Goal: Task Accomplishment & Management: Manage account settings

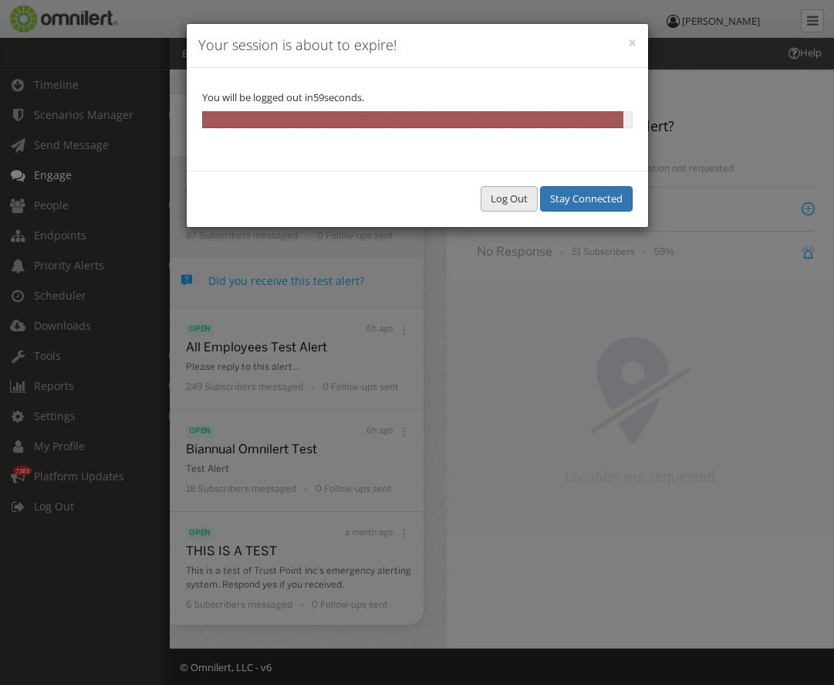
click at [499, 204] on button "Log Out" at bounding box center [509, 198] width 57 height 25
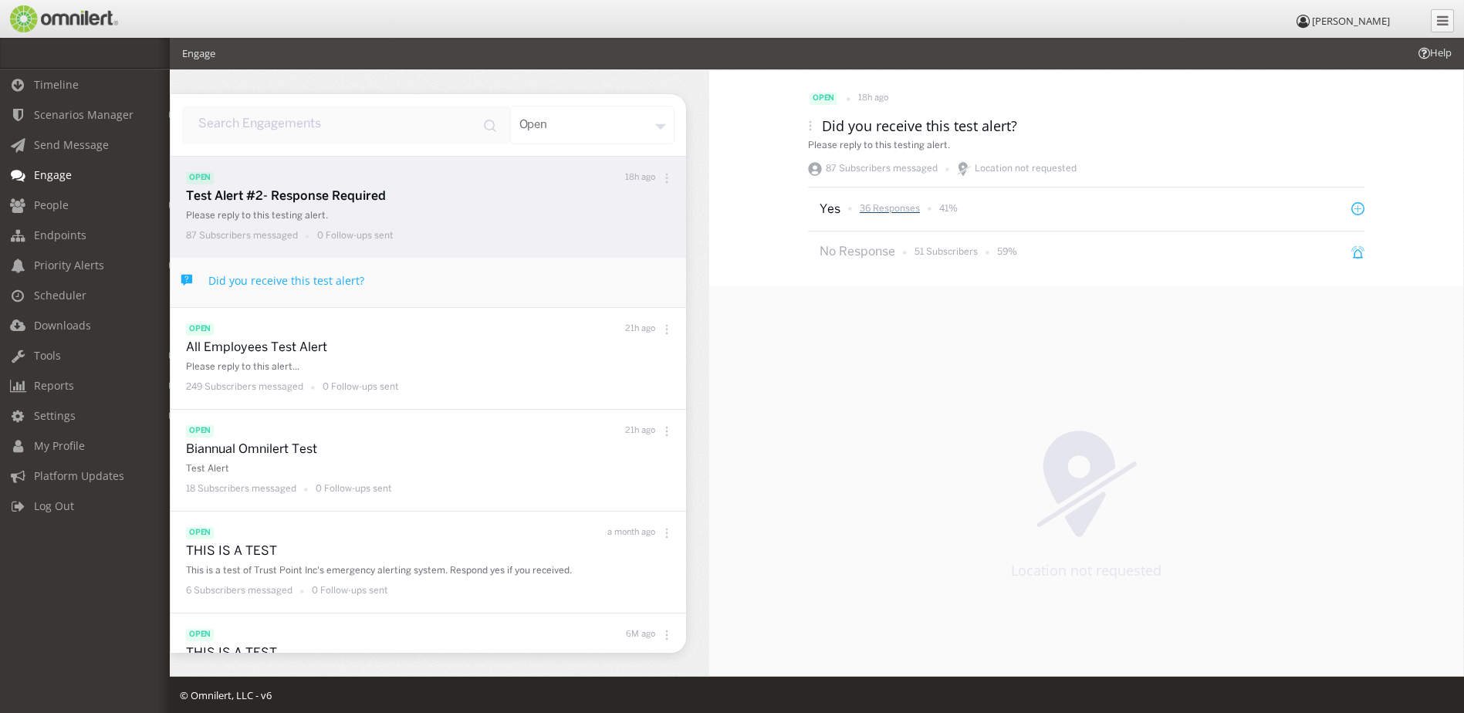
click at [911, 206] on p "36 Responses" at bounding box center [890, 208] width 60 height 13
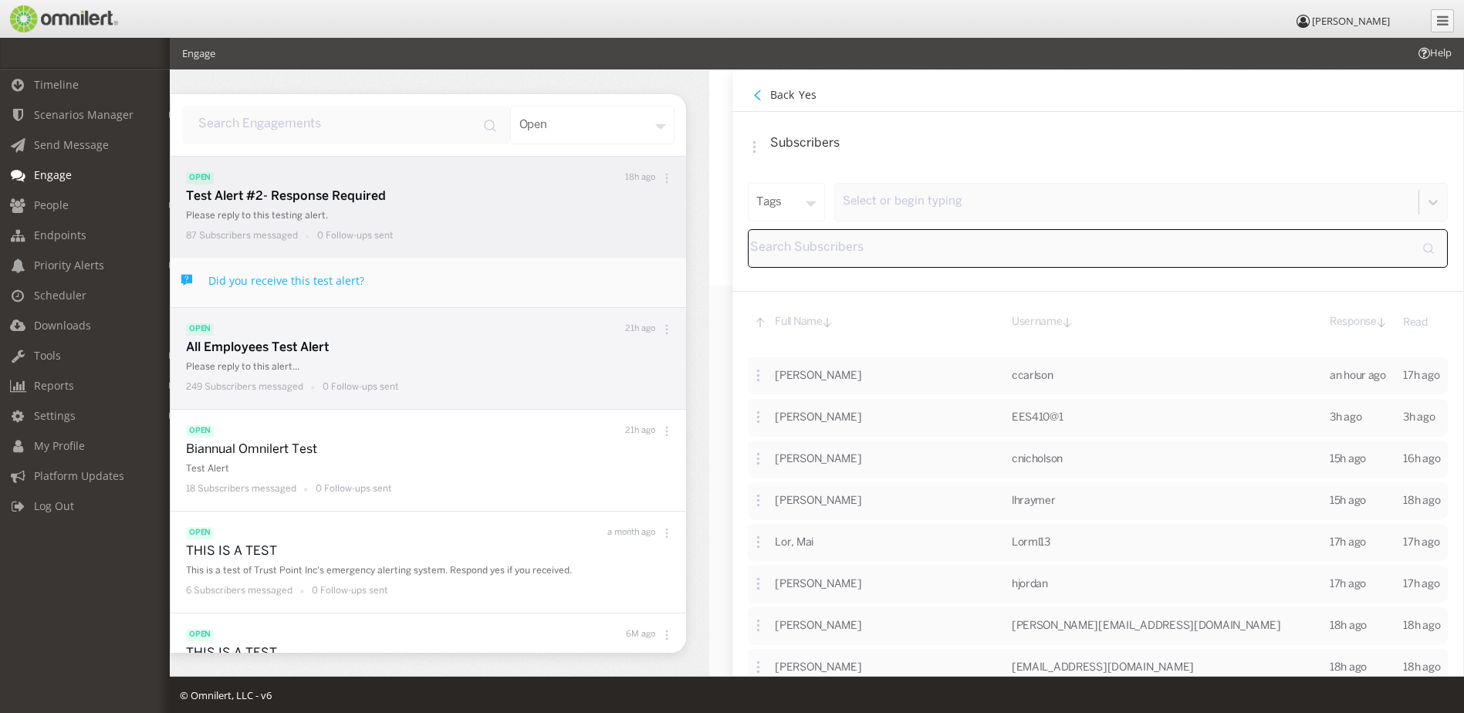
click at [244, 347] on p "All Employees Test Alert" at bounding box center [432, 349] width 492 height 18
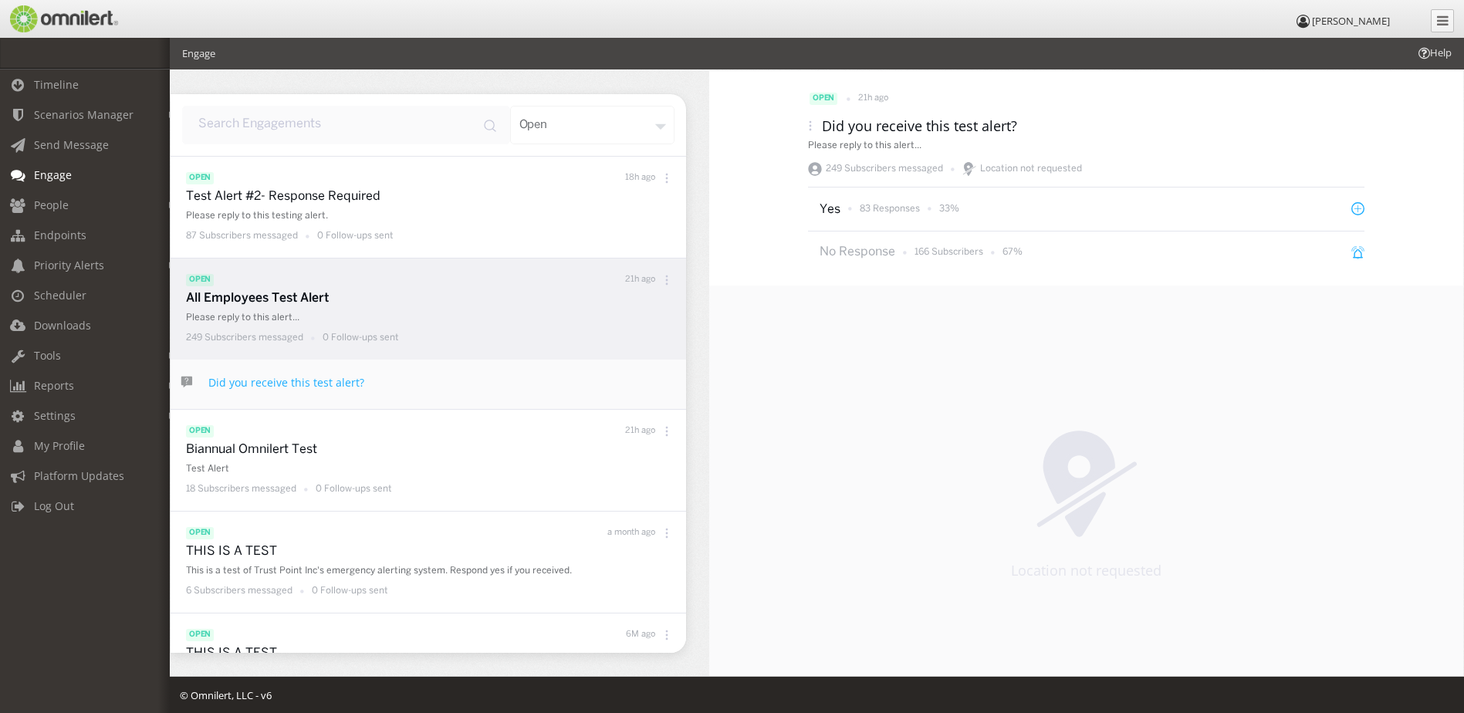
click at [882, 201] on div "83 Responses 33%" at bounding box center [903, 208] width 111 height 19
click at [892, 206] on p "83 Responses" at bounding box center [890, 208] width 60 height 13
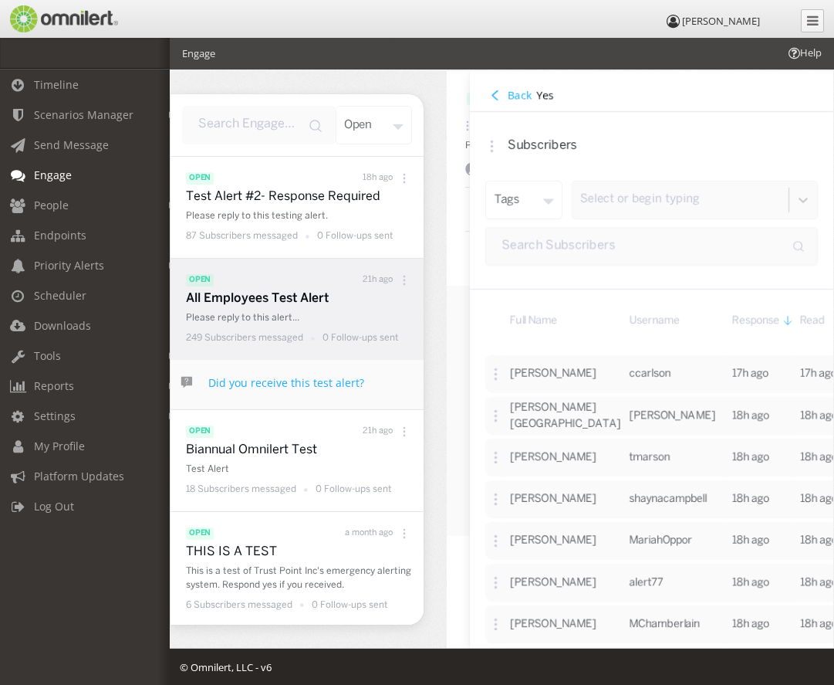
click at [509, 100] on h4 "Back" at bounding box center [520, 94] width 24 height 15
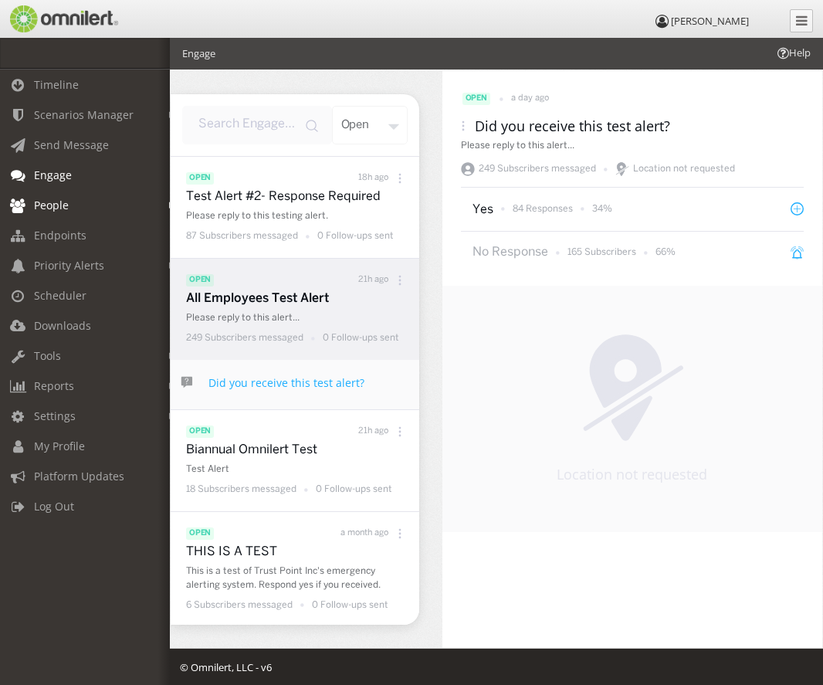
click at [85, 197] on link "People" at bounding box center [92, 205] width 184 height 30
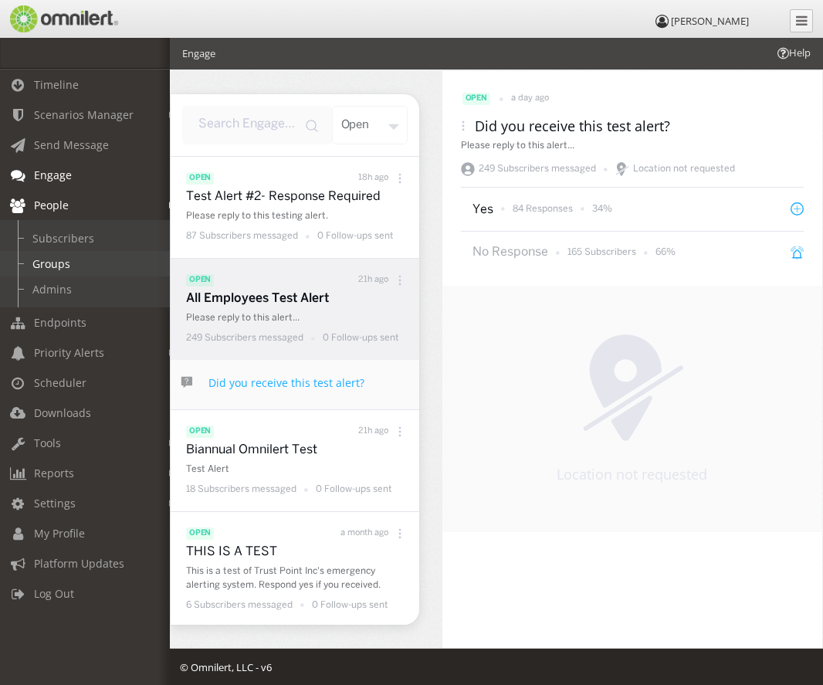
click at [110, 259] on link "Groups" at bounding box center [92, 263] width 184 height 25
select select
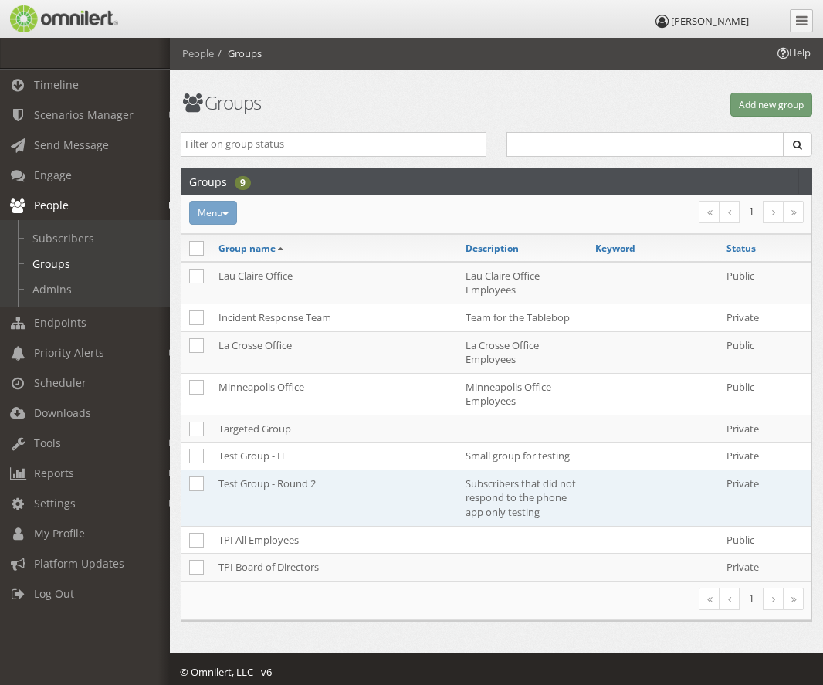
click at [287, 472] on td "Test Group - Round 2" at bounding box center [334, 497] width 247 height 56
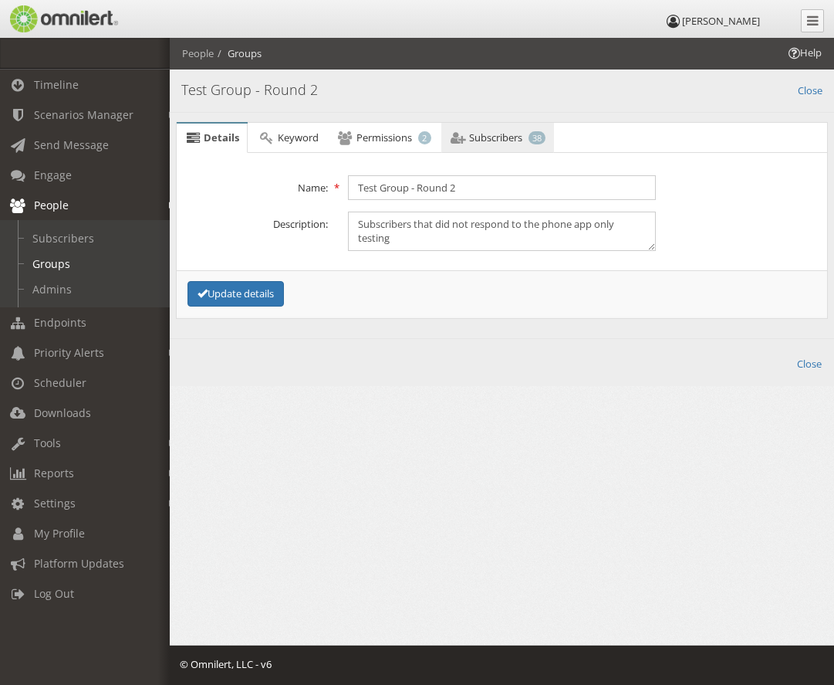
click at [496, 144] on span "Subscribers" at bounding box center [495, 137] width 53 height 14
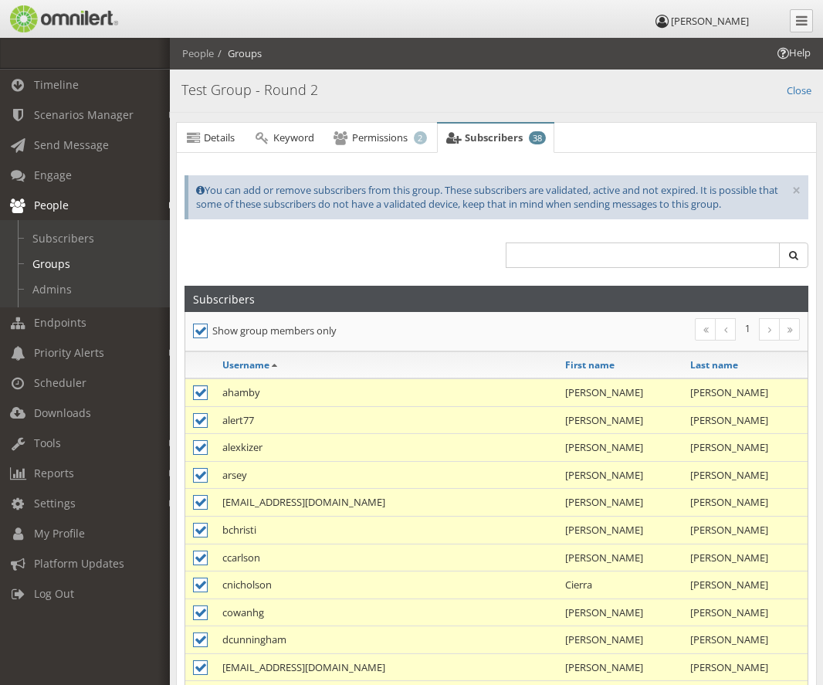
click at [197, 387] on icon at bounding box center [200, 392] width 15 height 15
checkbox input "false"
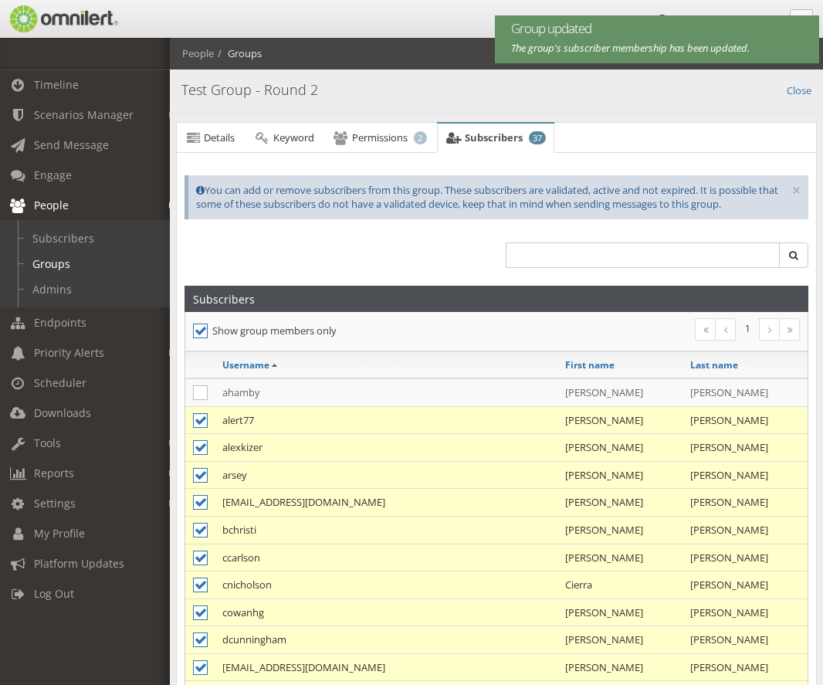
click at [201, 418] on icon at bounding box center [200, 420] width 15 height 15
checkbox input "false"
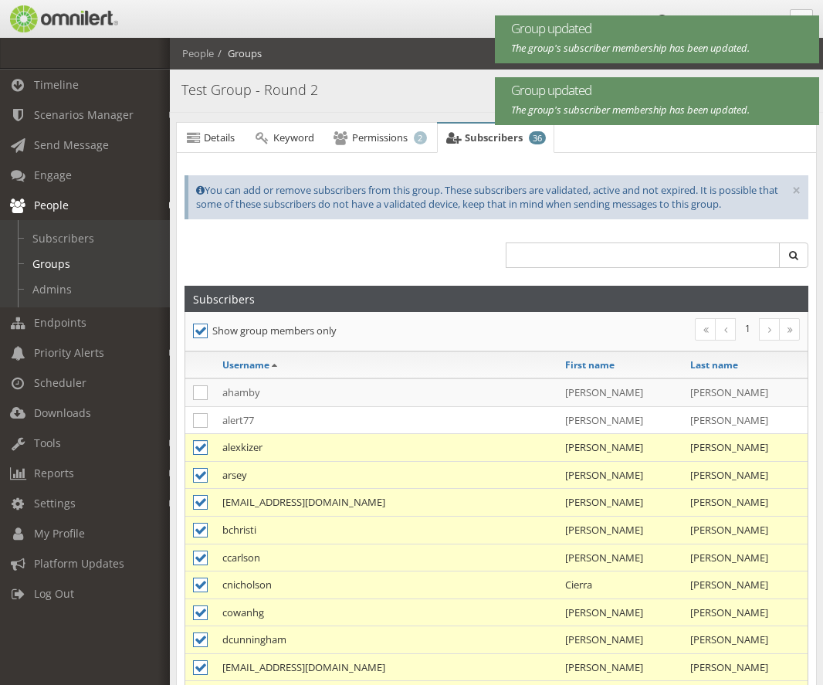
click at [202, 445] on icon at bounding box center [200, 447] width 15 height 15
checkbox input "false"
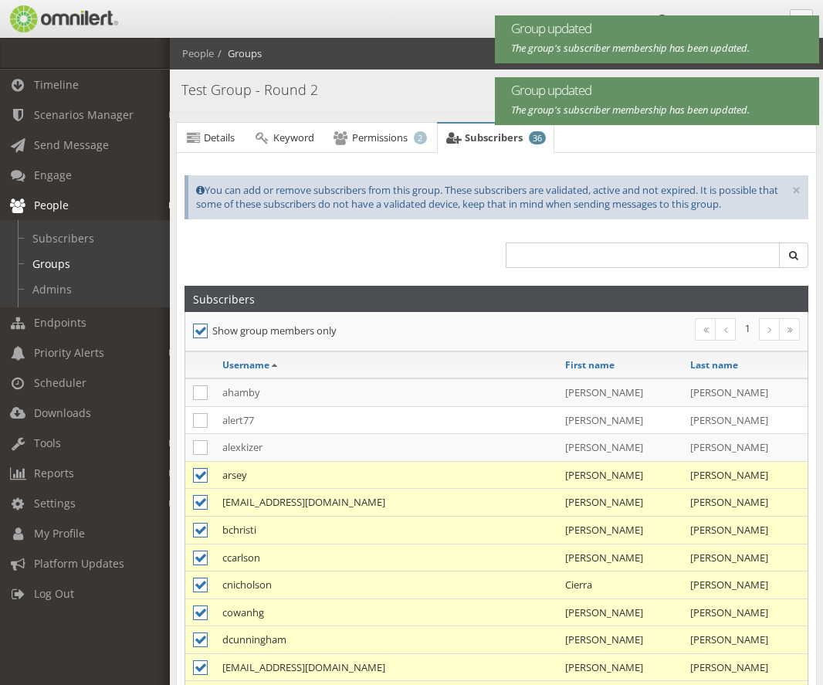
click at [203, 470] on icon at bounding box center [200, 475] width 15 height 15
checkbox input "false"
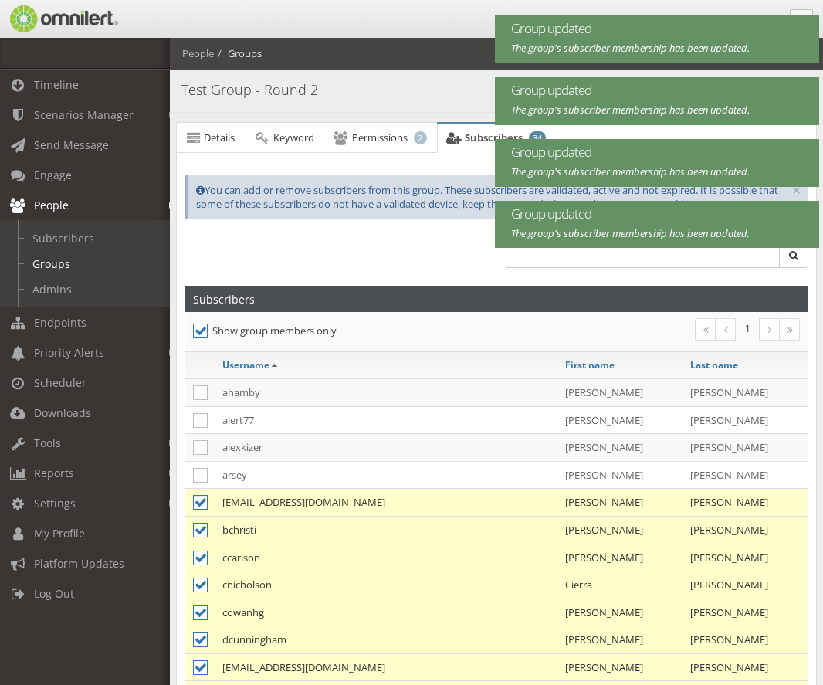
click at [203, 497] on icon at bounding box center [200, 502] width 15 height 15
checkbox input "false"
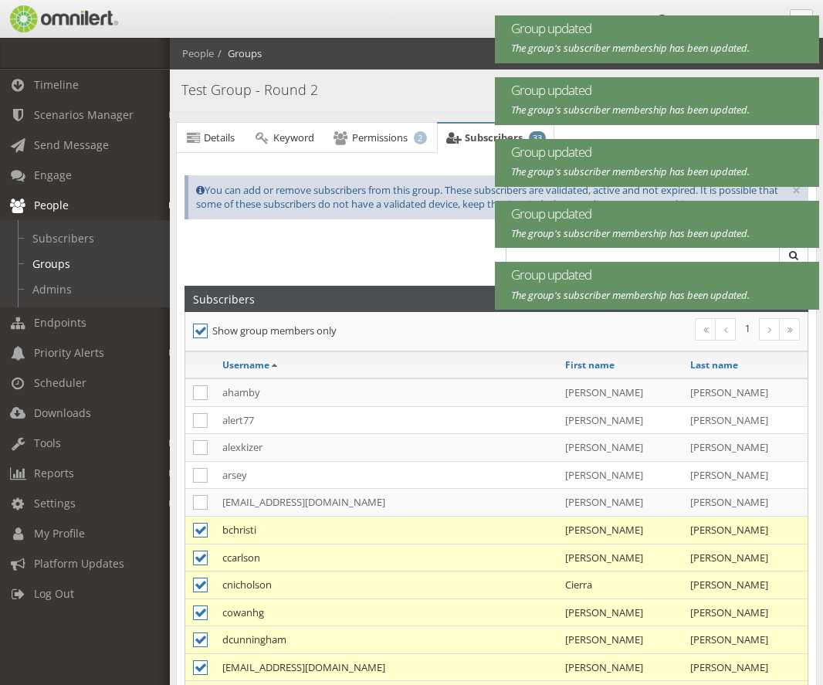
click at [198, 543] on td at bounding box center [199, 530] width 29 height 28
click at [195, 532] on icon at bounding box center [200, 530] width 15 height 15
checkbox input "false"
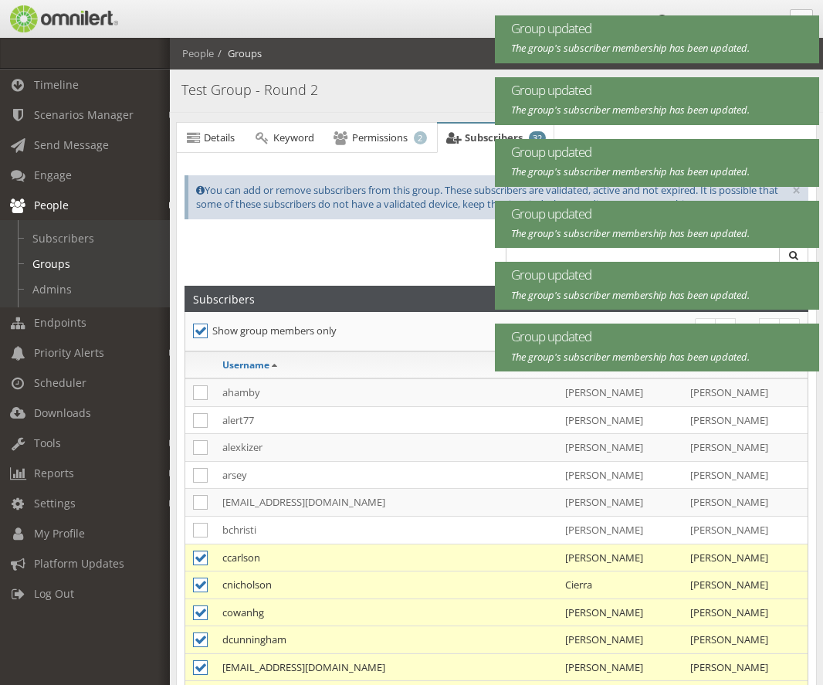
click at [200, 560] on icon at bounding box center [200, 557] width 15 height 15
checkbox input "false"
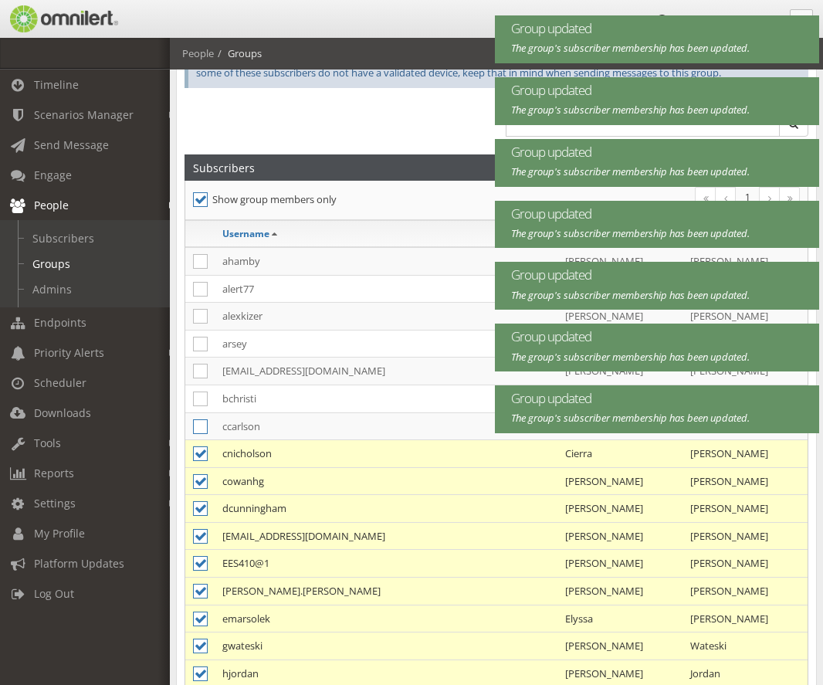
scroll to position [309, 0]
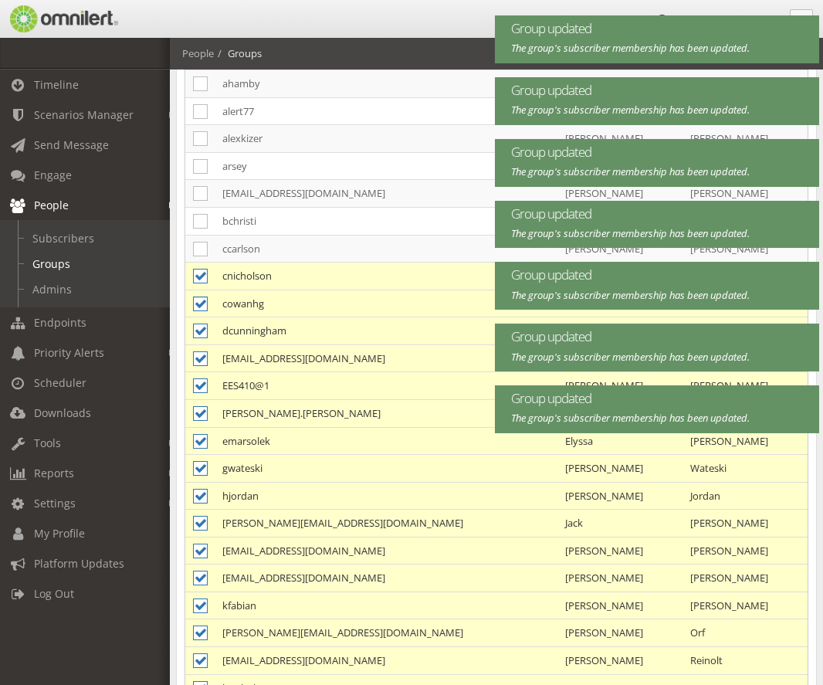
click at [195, 297] on icon at bounding box center [200, 303] width 15 height 15
checkbox input "false"
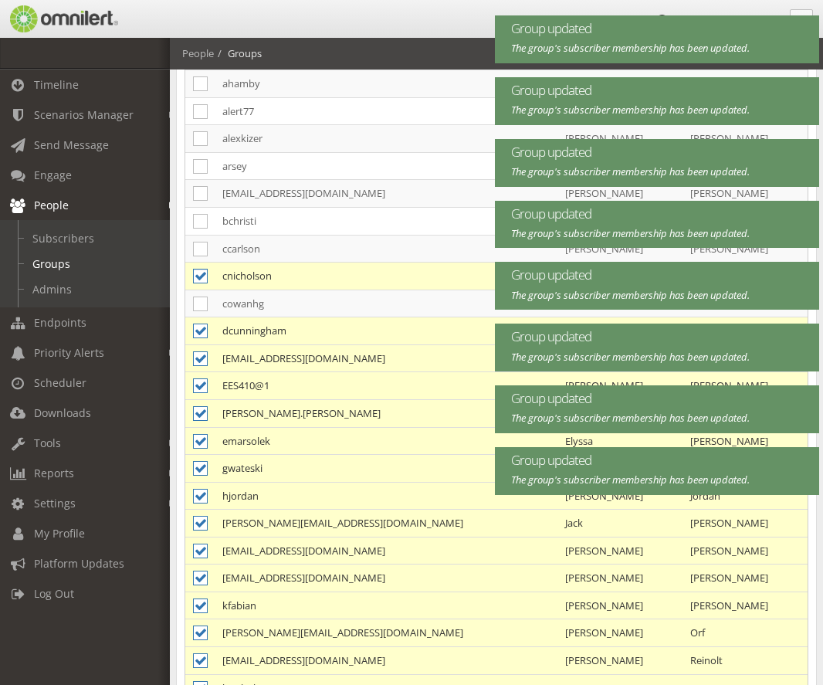
click at [196, 269] on icon at bounding box center [200, 276] width 15 height 15
checkbox input "false"
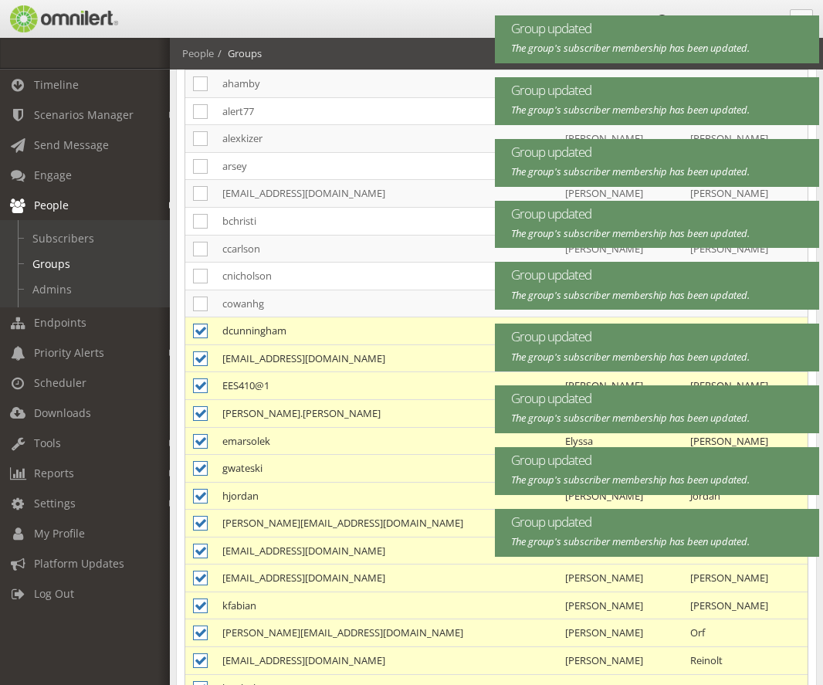
click at [197, 334] on icon at bounding box center [200, 330] width 15 height 15
checkbox input "false"
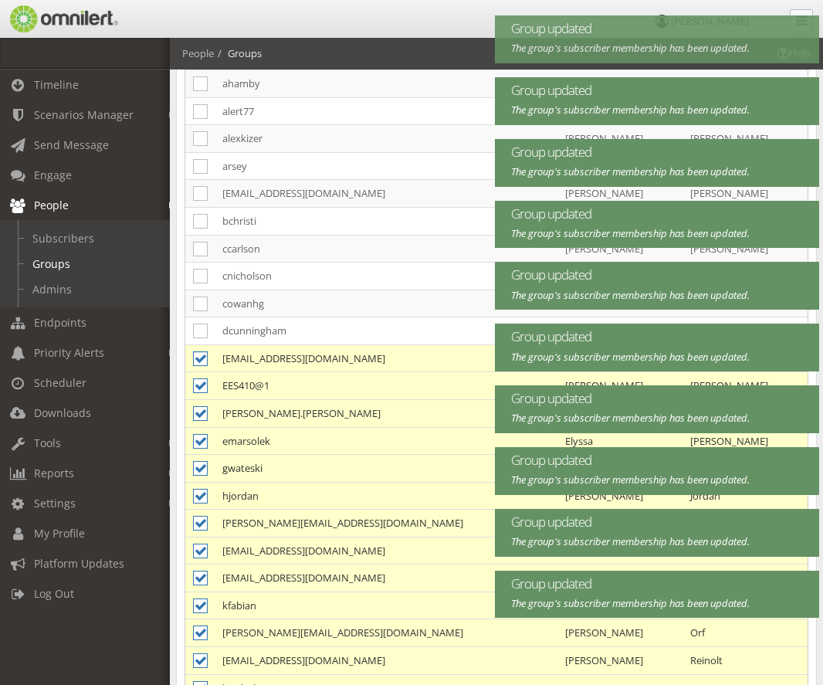
click at [201, 359] on icon at bounding box center [200, 358] width 15 height 15
checkbox input "false"
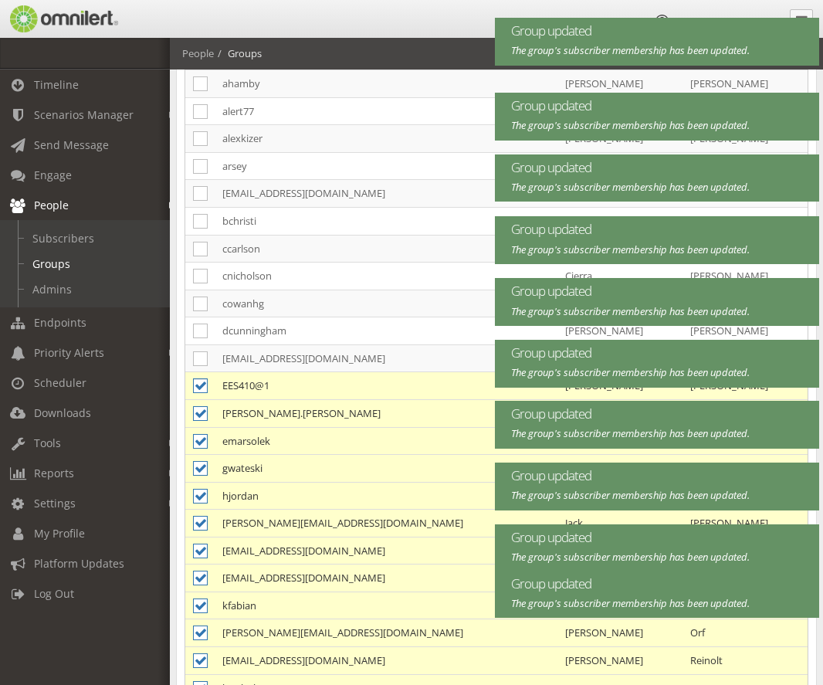
click at [201, 384] on icon at bounding box center [200, 385] width 15 height 15
checkbox input "false"
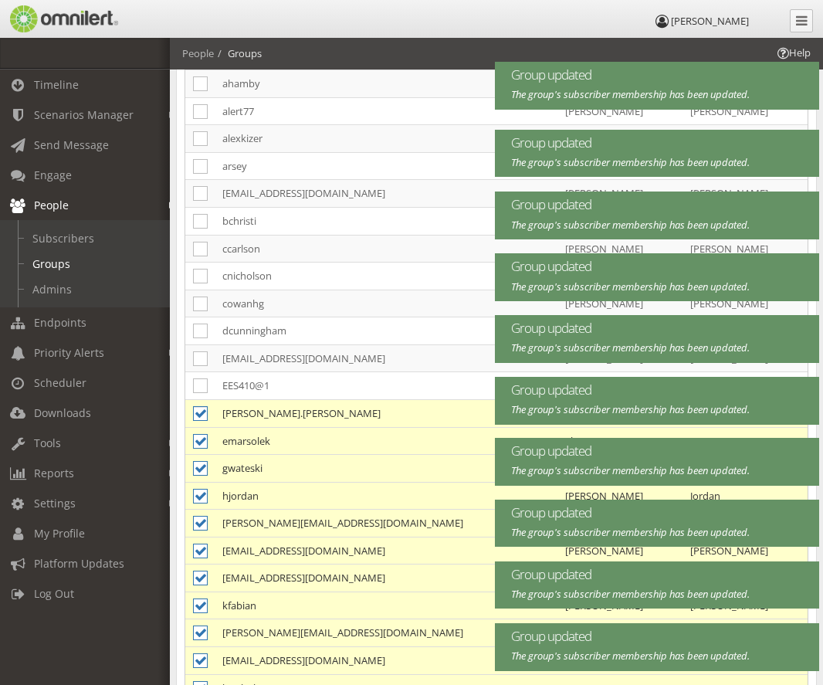
click at [204, 417] on icon at bounding box center [200, 413] width 15 height 15
checkbox input "false"
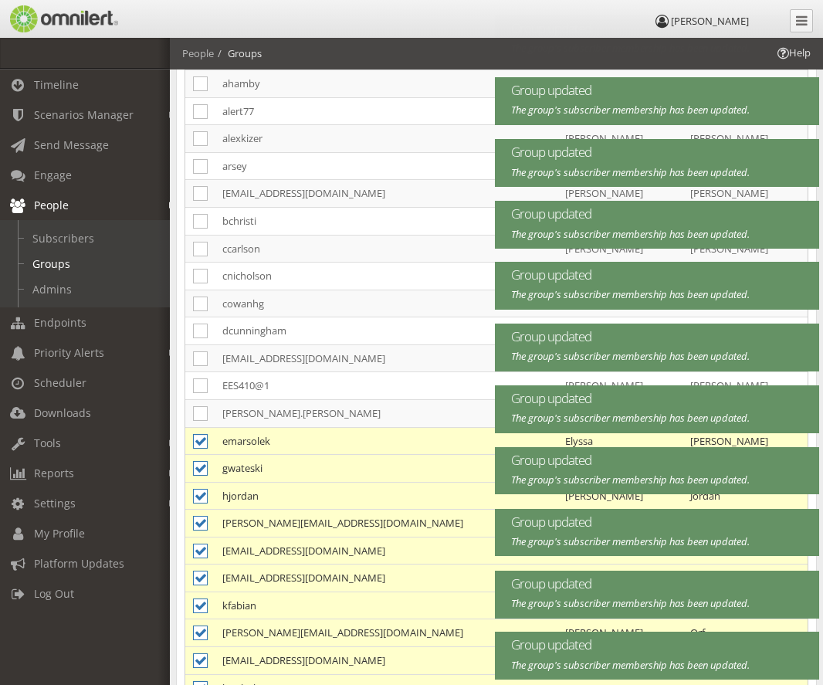
click at [204, 439] on icon at bounding box center [200, 441] width 15 height 15
checkbox input "false"
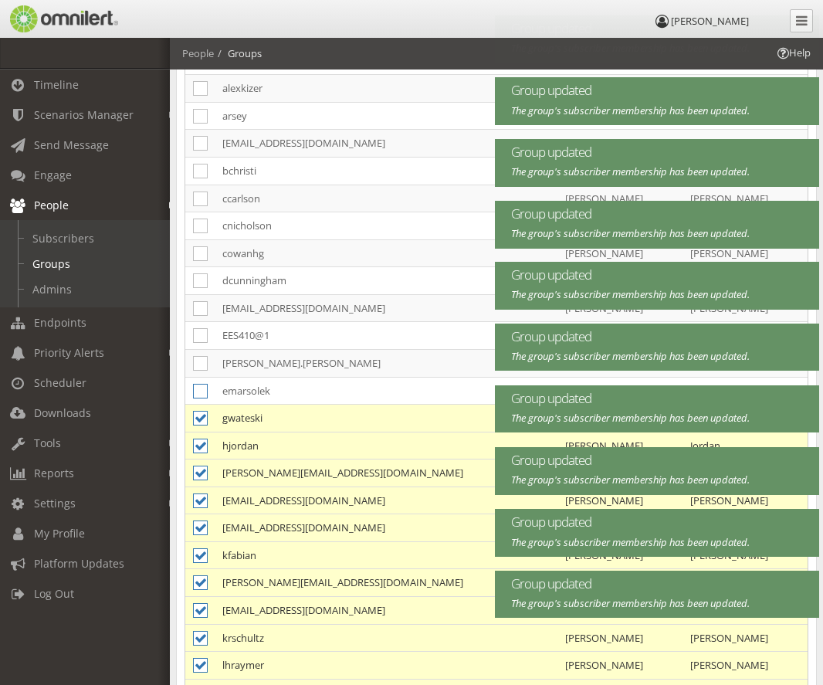
scroll to position [386, 0]
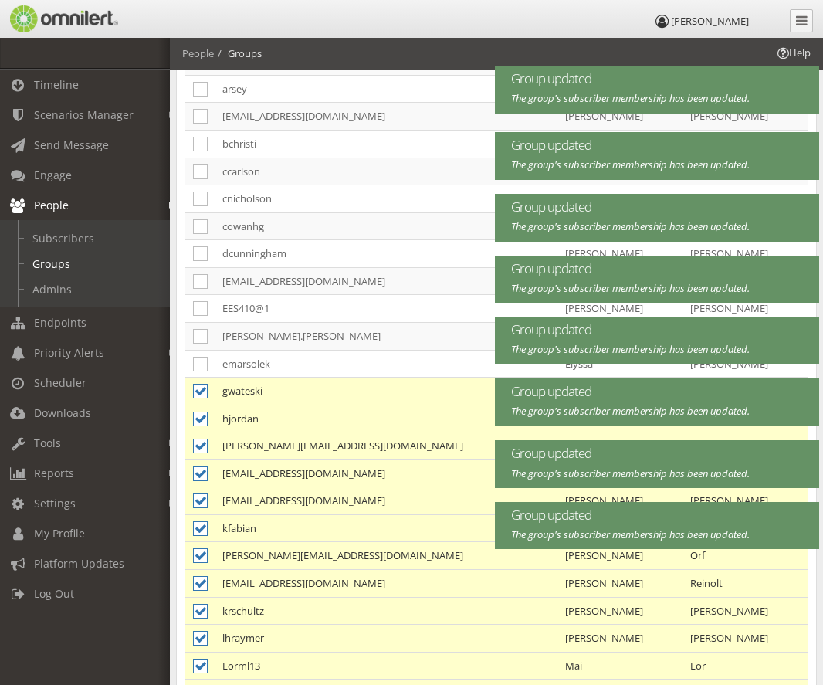
click at [198, 393] on icon at bounding box center [200, 391] width 15 height 15
checkbox input "false"
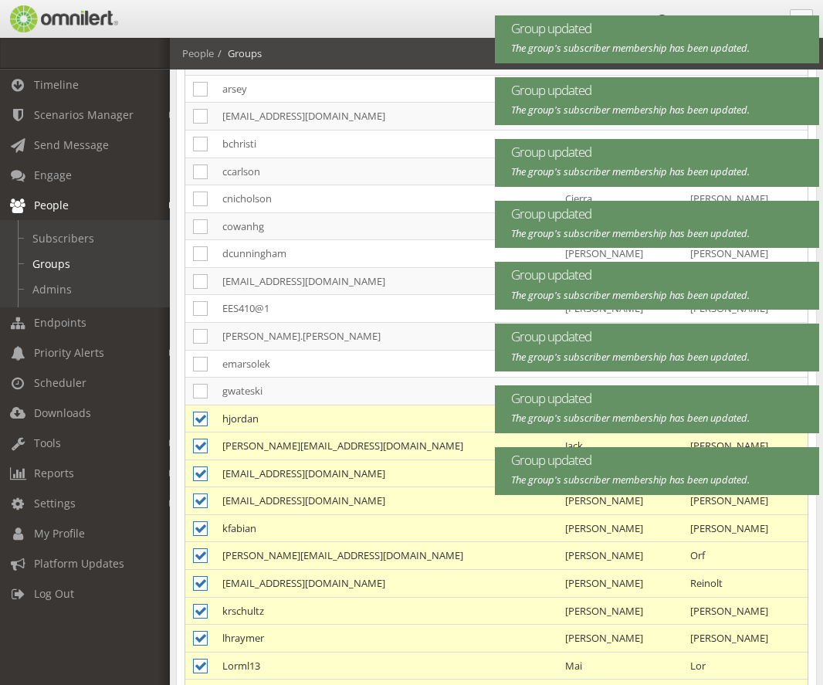
click at [199, 421] on icon at bounding box center [200, 418] width 15 height 15
checkbox input "false"
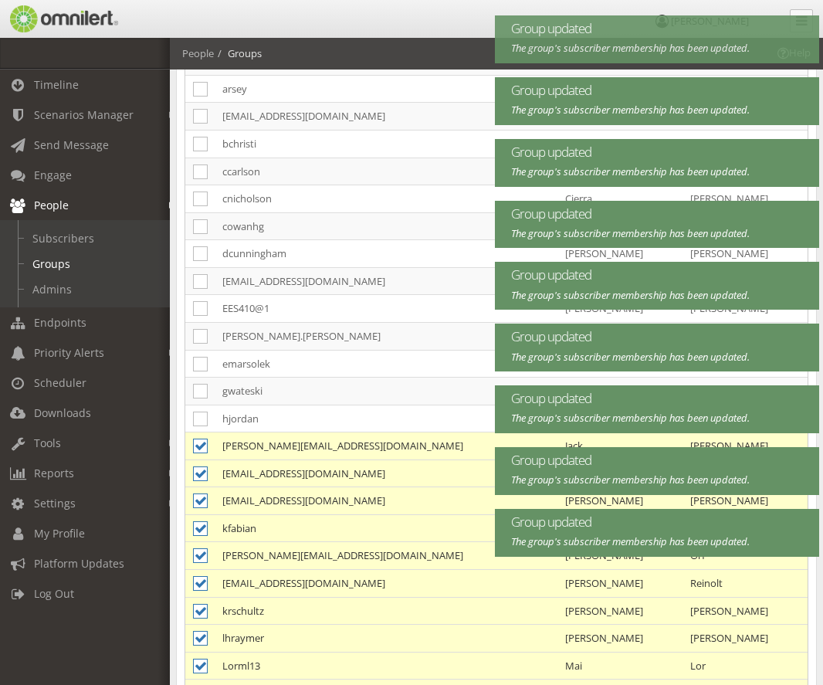
click at [202, 435] on td at bounding box center [199, 446] width 29 height 28
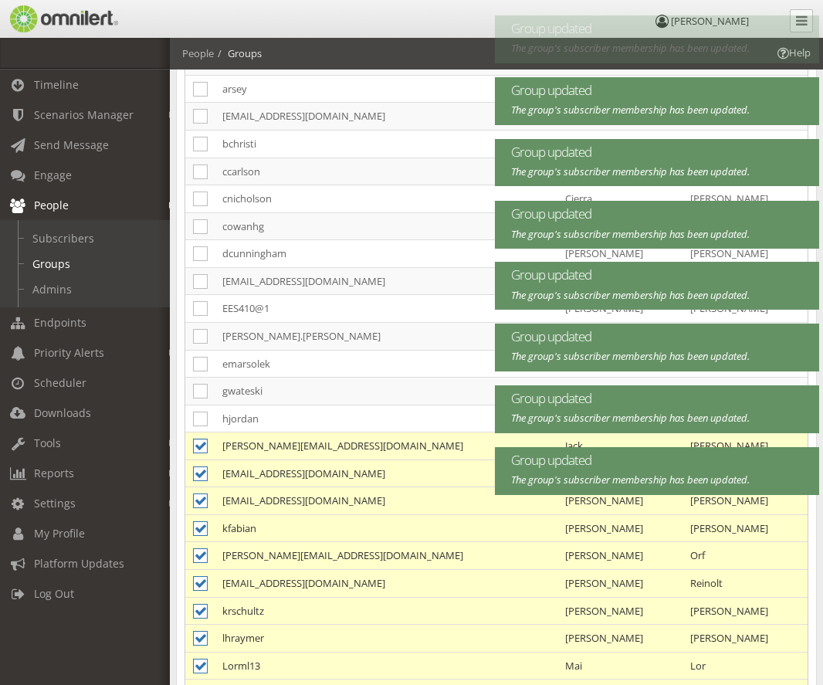
click at [201, 439] on icon at bounding box center [200, 445] width 15 height 15
checkbox input "false"
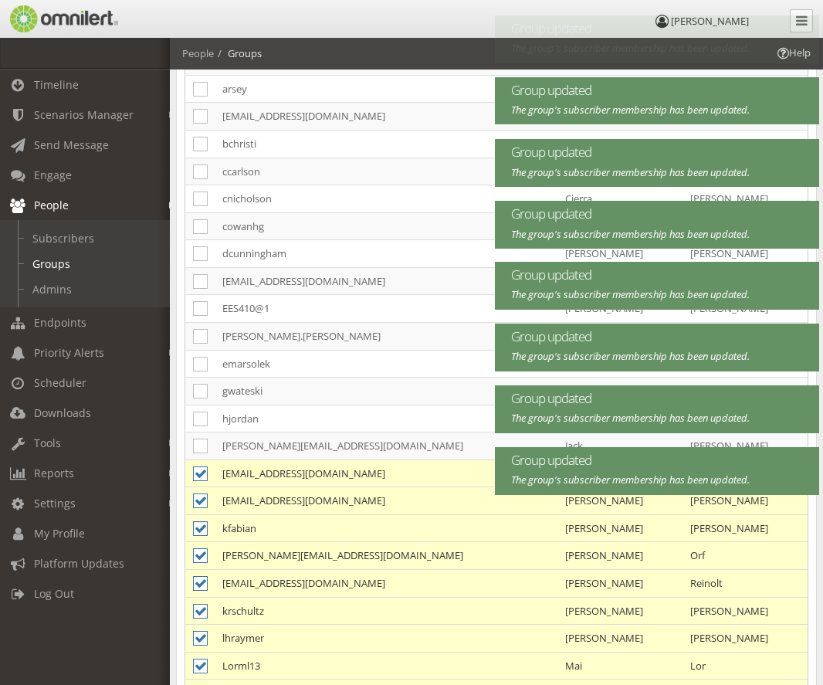
click at [201, 526] on icon at bounding box center [200, 528] width 15 height 15
checkbox input "false"
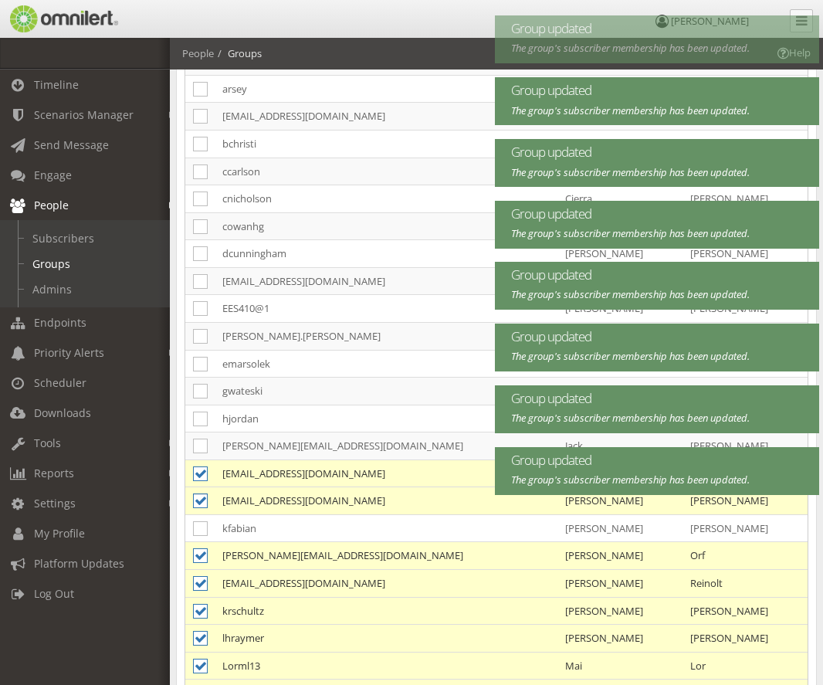
click at [199, 497] on icon at bounding box center [200, 500] width 15 height 15
checkbox input "false"
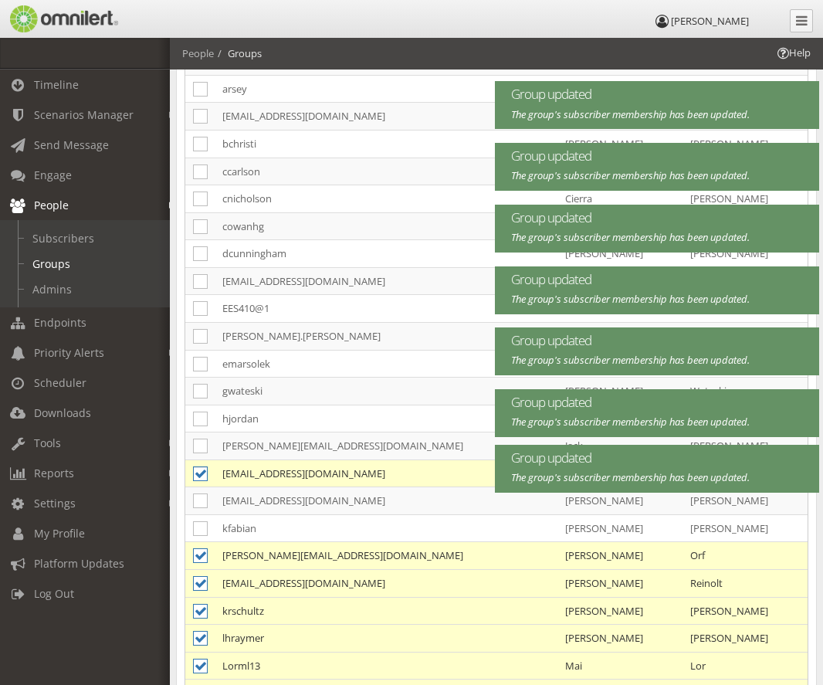
click at [199, 473] on icon at bounding box center [200, 473] width 15 height 15
checkbox input "false"
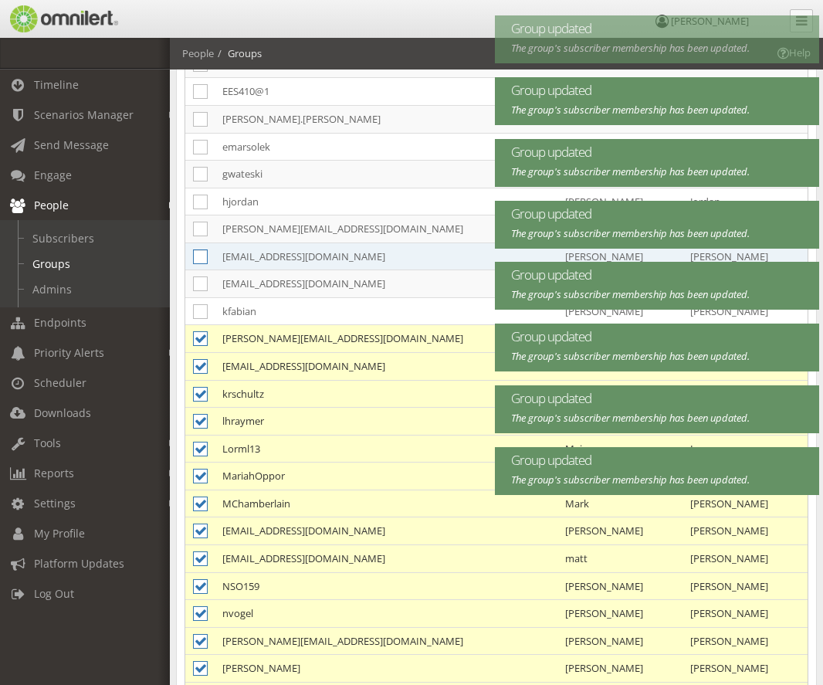
scroll to position [618, 0]
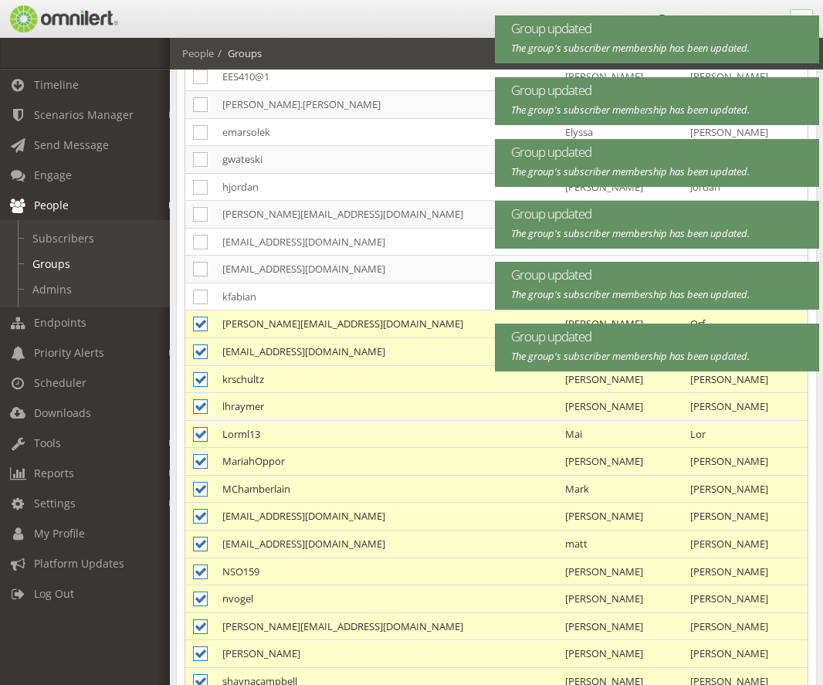
click at [204, 405] on icon at bounding box center [200, 406] width 15 height 15
checkbox input "false"
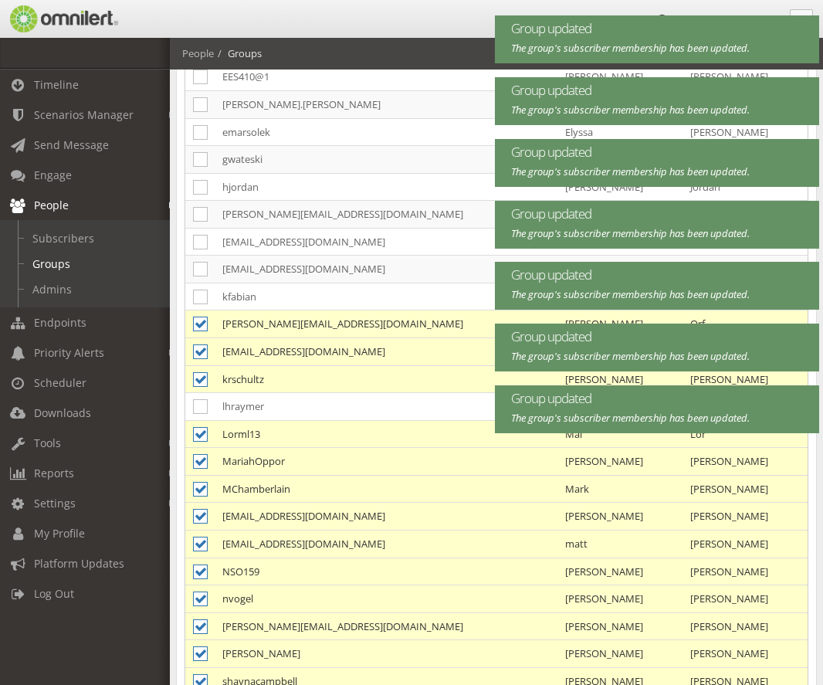
click at [200, 369] on td at bounding box center [199, 379] width 29 height 28
click at [200, 354] on icon at bounding box center [200, 351] width 15 height 15
checkbox input "false"
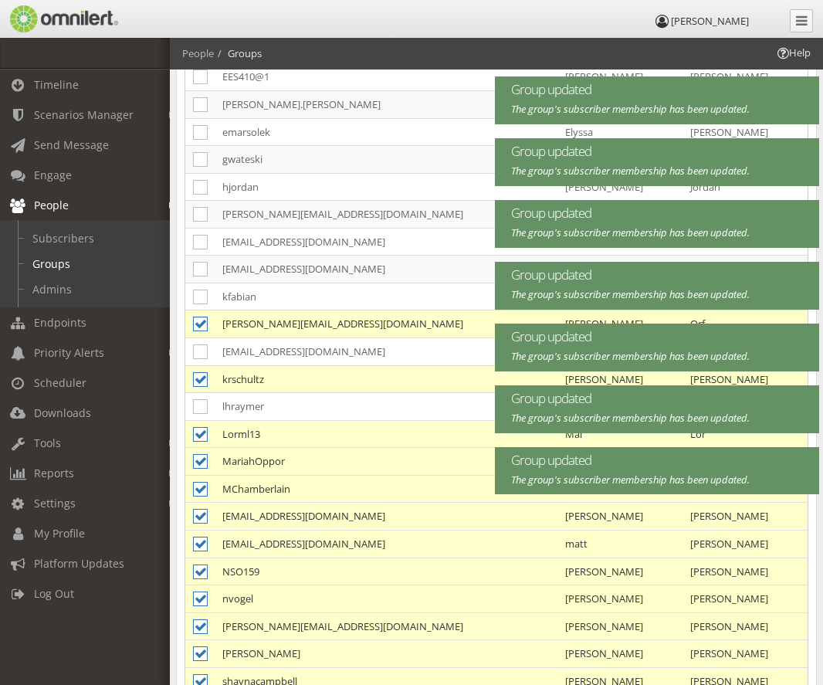
click at [195, 329] on icon at bounding box center [200, 323] width 15 height 15
checkbox input "false"
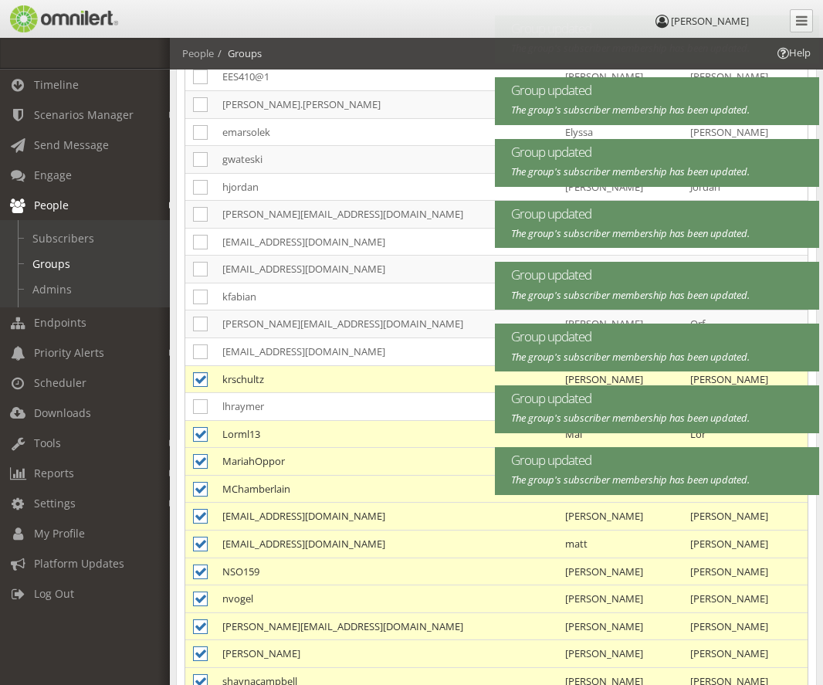
click at [197, 383] on icon at bounding box center [200, 379] width 15 height 15
checkbox input "false"
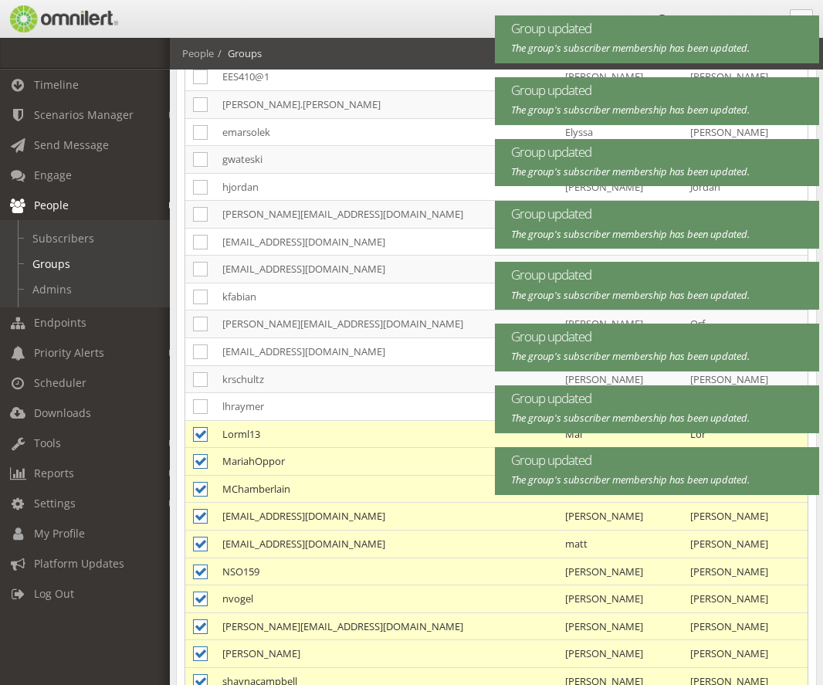
click at [201, 512] on icon at bounding box center [200, 516] width 15 height 15
checkbox input "false"
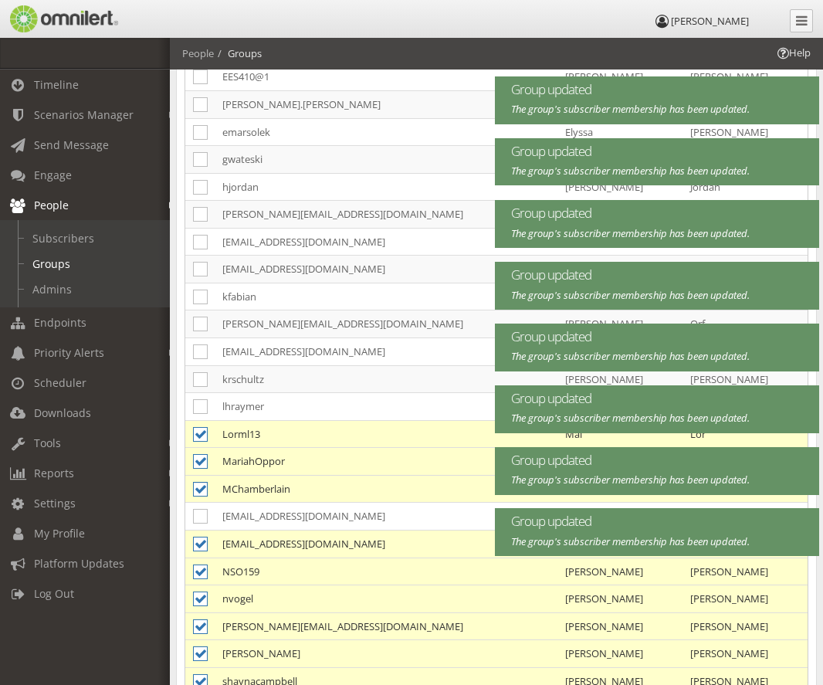
click at [199, 483] on icon at bounding box center [200, 489] width 15 height 15
checkbox input "false"
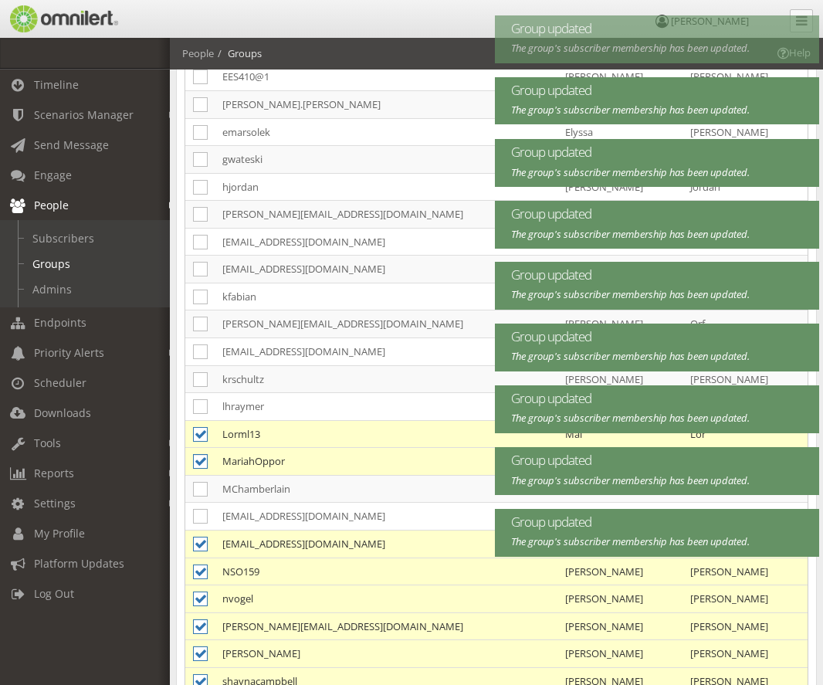
click at [199, 462] on icon at bounding box center [200, 461] width 15 height 15
checkbox input "false"
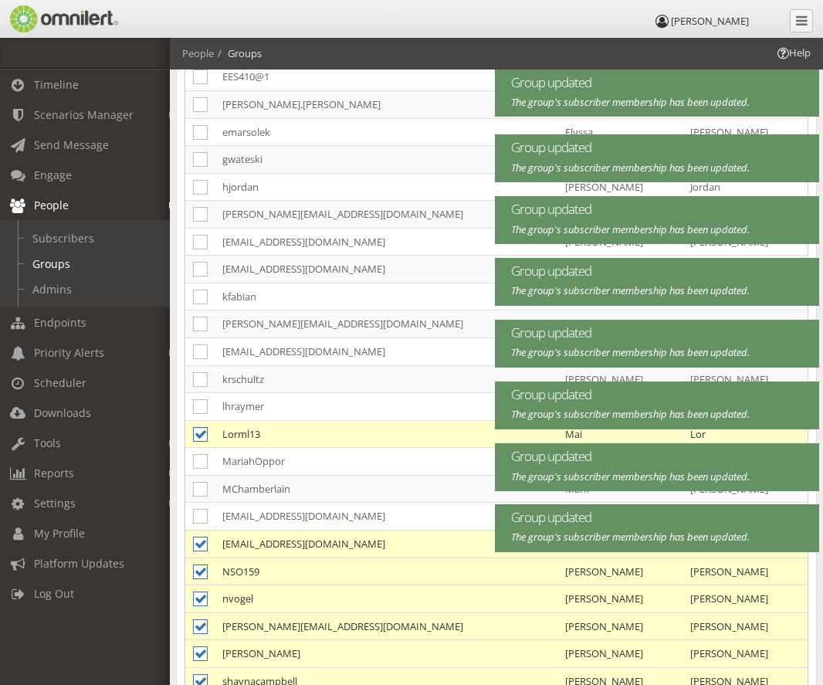
click at [198, 430] on icon at bounding box center [200, 434] width 15 height 15
checkbox input "false"
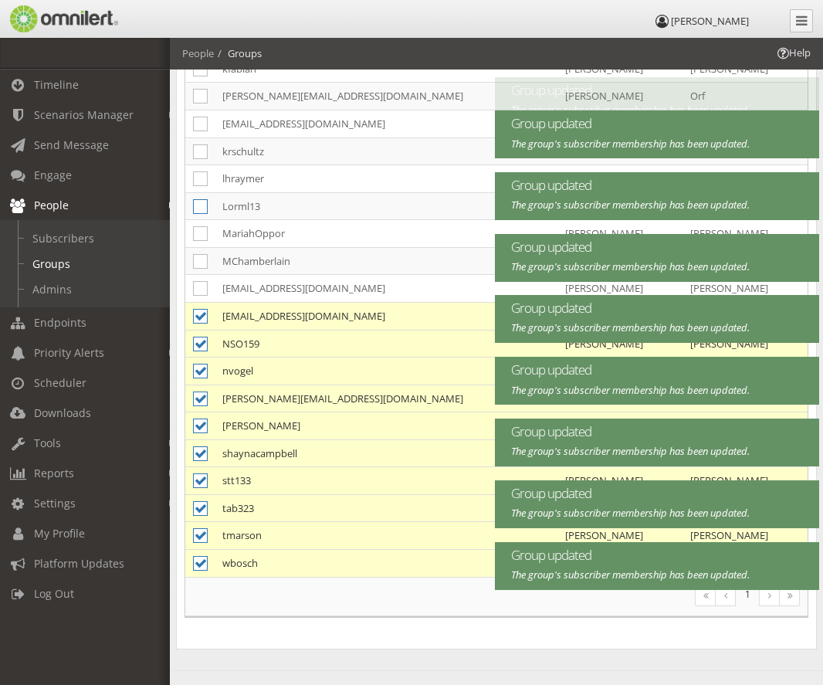
scroll to position [849, 0]
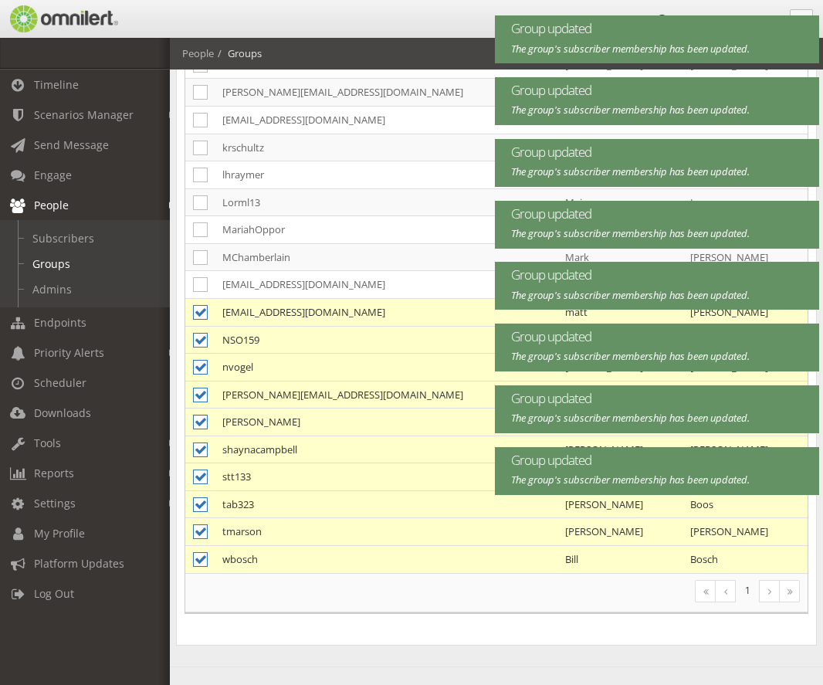
click at [202, 425] on icon at bounding box center [200, 421] width 15 height 15
checkbox input "false"
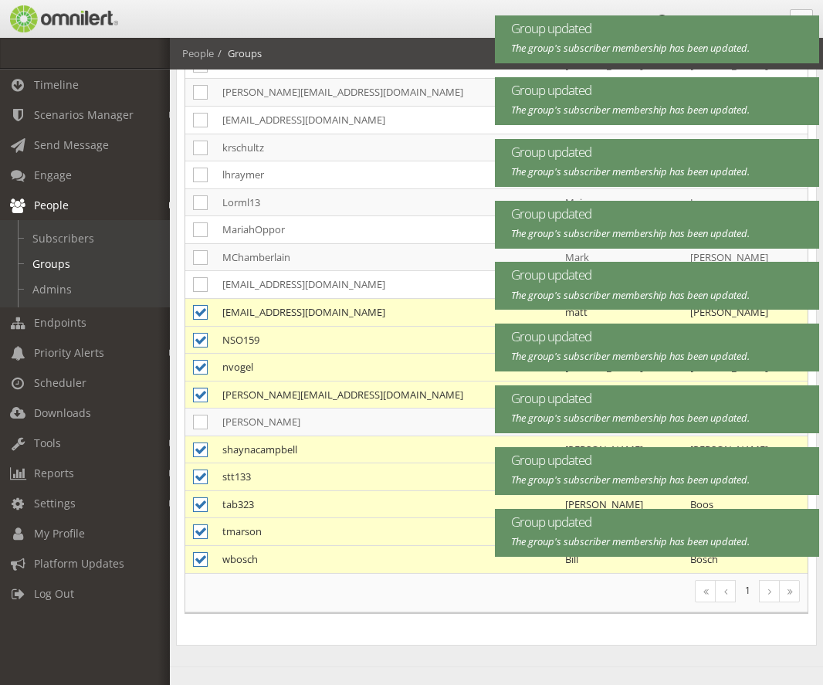
click at [202, 398] on icon at bounding box center [200, 394] width 15 height 15
checkbox input "false"
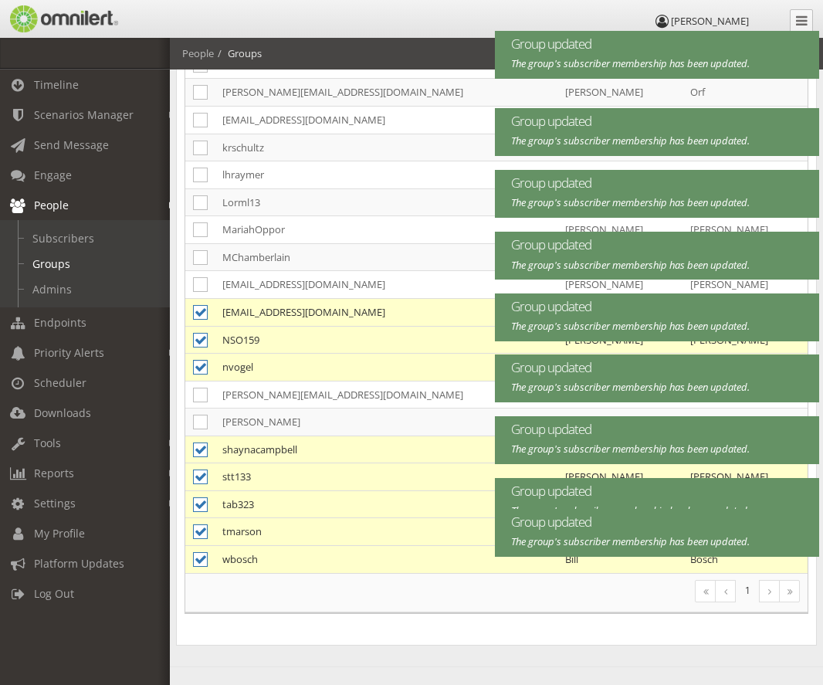
click at [200, 370] on icon at bounding box center [200, 367] width 15 height 15
checkbox input "false"
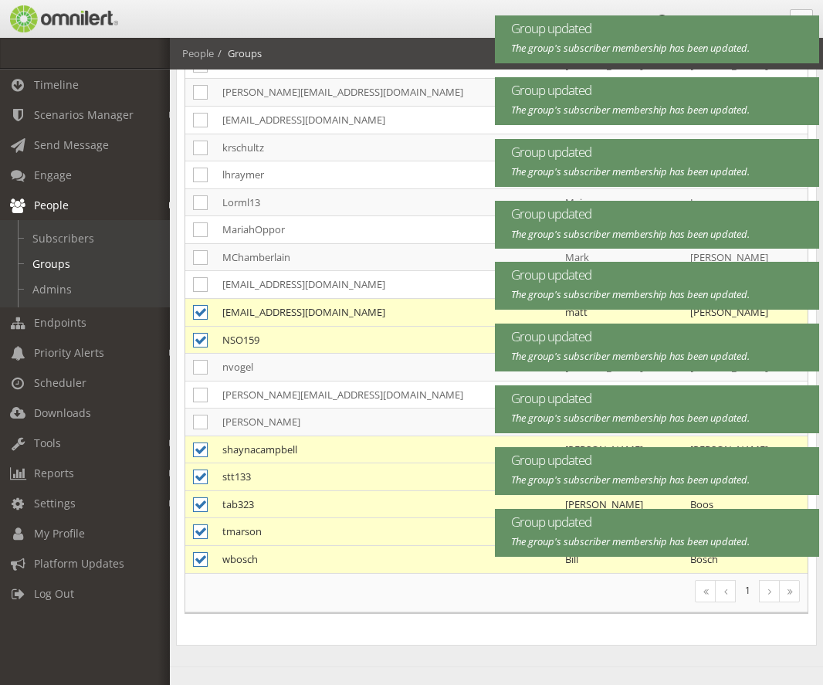
click at [200, 340] on icon at bounding box center [200, 340] width 15 height 15
checkbox input "false"
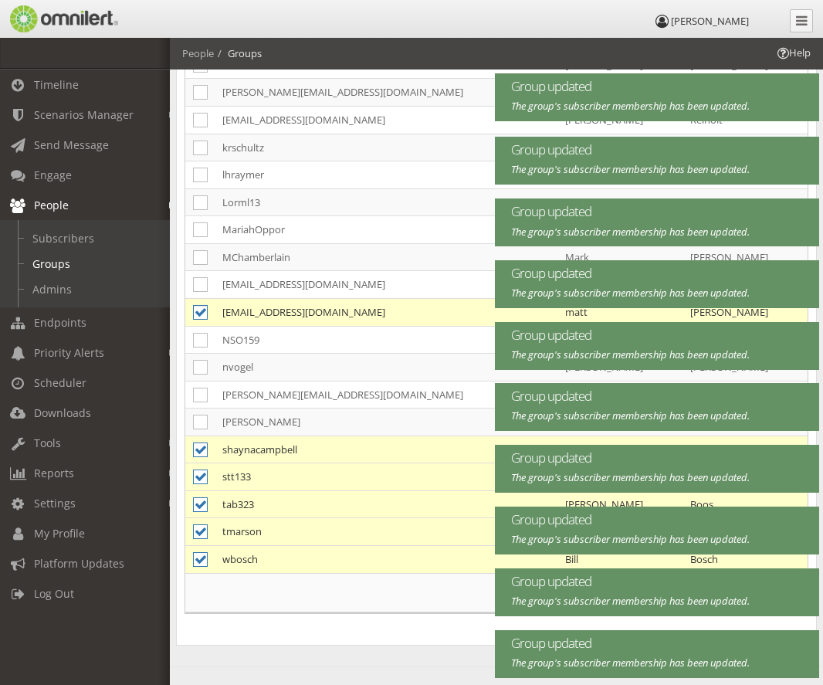
click at [200, 314] on icon at bounding box center [200, 312] width 15 height 15
checkbox input "false"
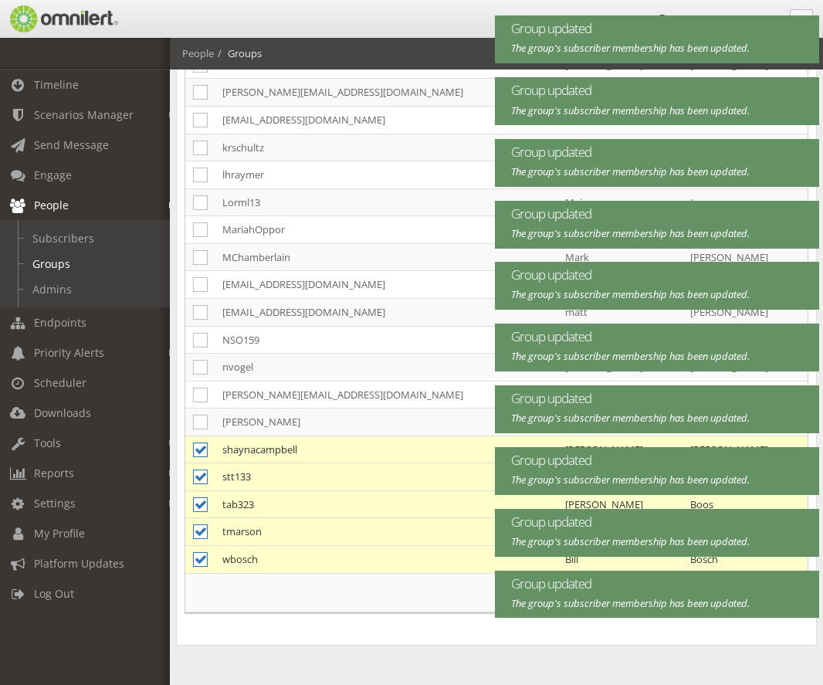
click at [196, 452] on icon at bounding box center [200, 449] width 15 height 15
checkbox input "false"
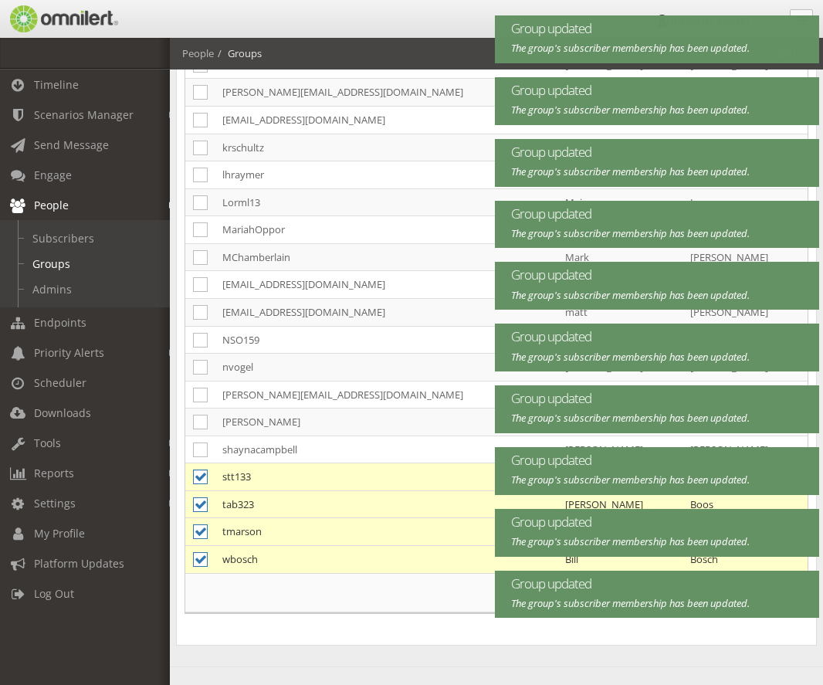
click at [198, 479] on icon at bounding box center [200, 476] width 15 height 15
checkbox input "false"
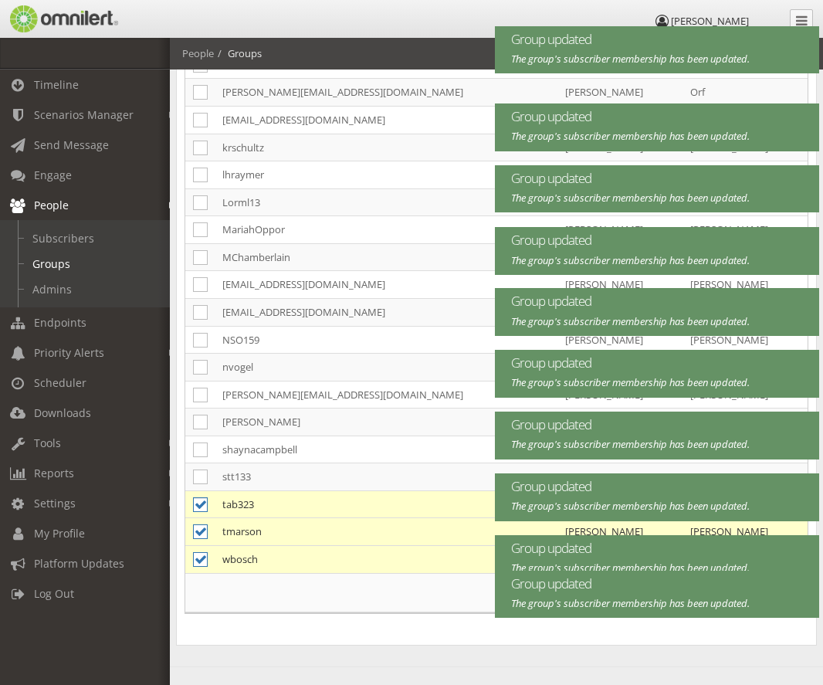
click at [203, 506] on icon at bounding box center [200, 504] width 15 height 15
checkbox input "false"
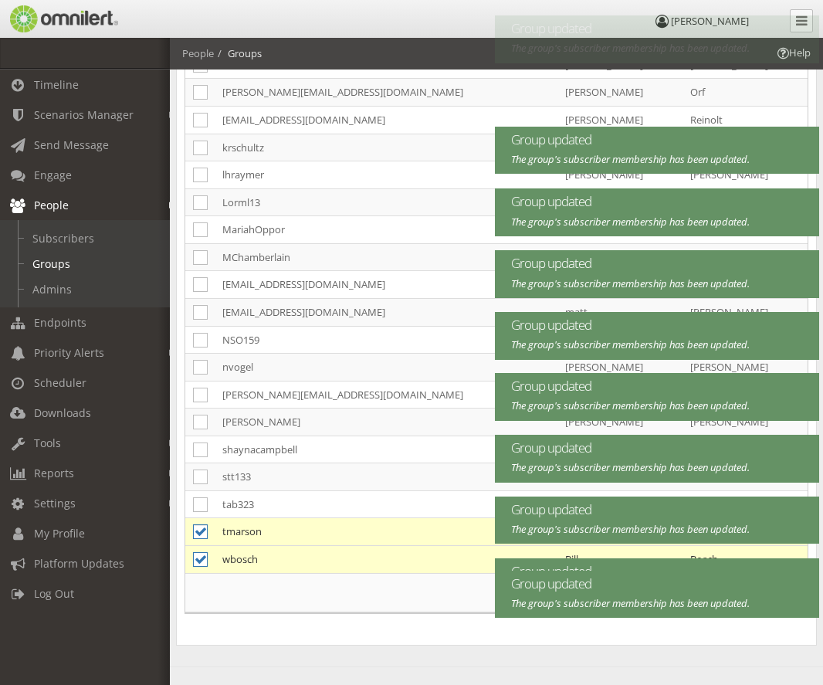
click at [198, 530] on icon at bounding box center [200, 531] width 15 height 15
checkbox input "false"
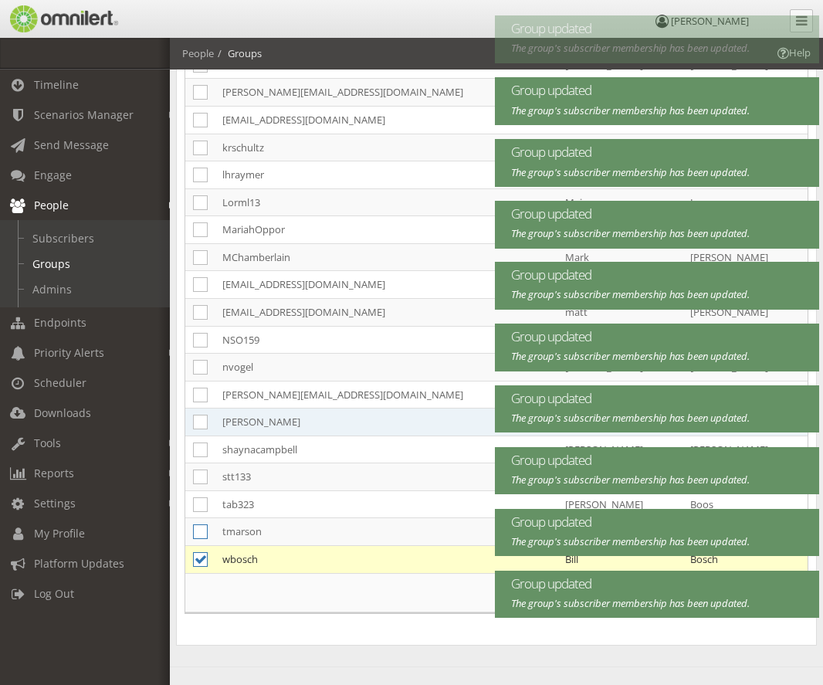
scroll to position [463, 0]
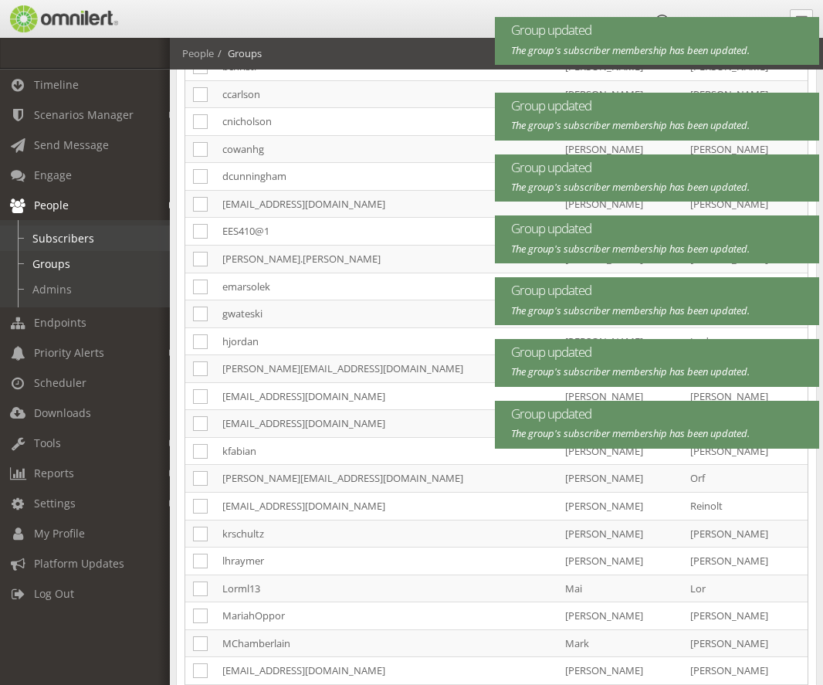
click at [80, 239] on link "Subscribers" at bounding box center [92, 237] width 184 height 25
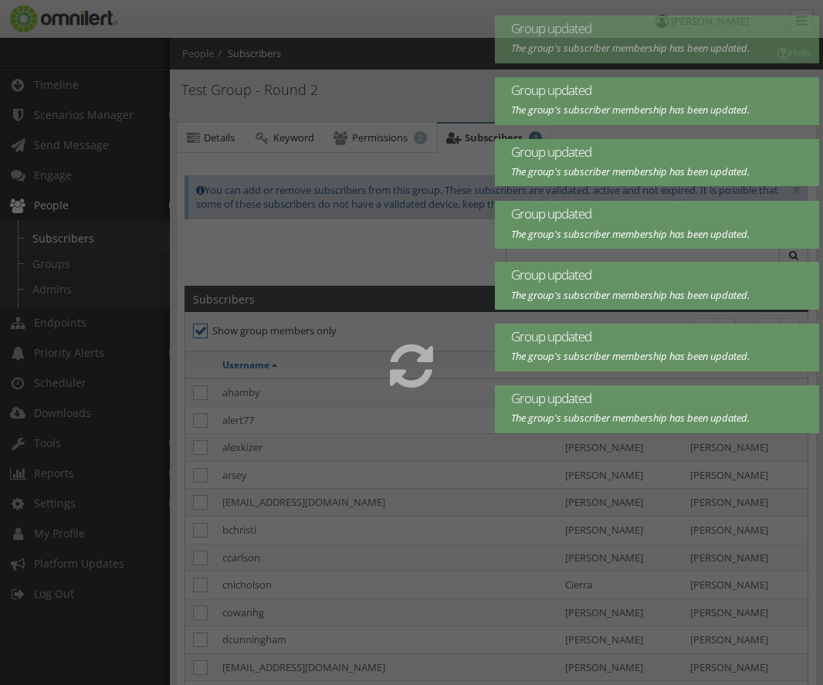
select select
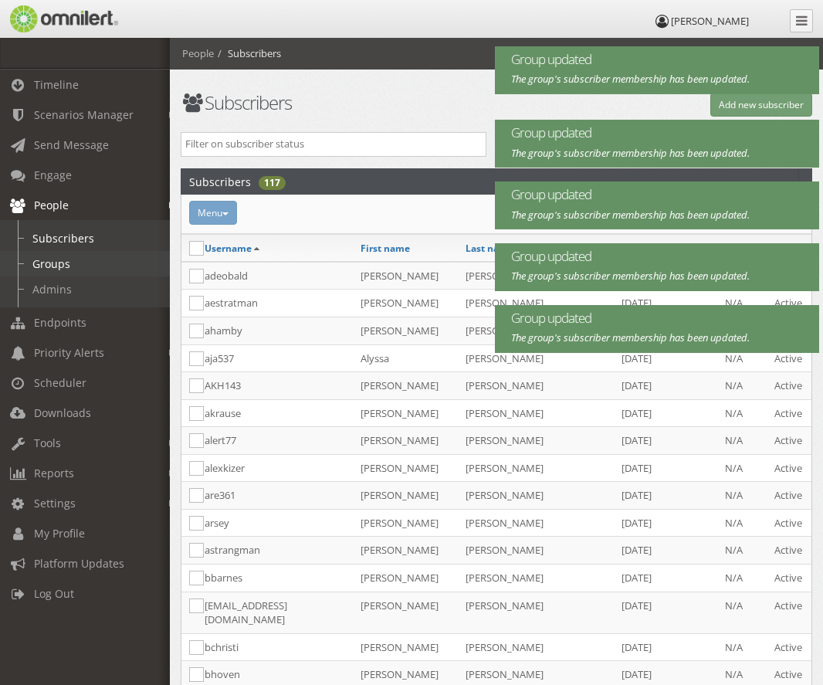
click at [58, 262] on link "Groups" at bounding box center [92, 263] width 184 height 25
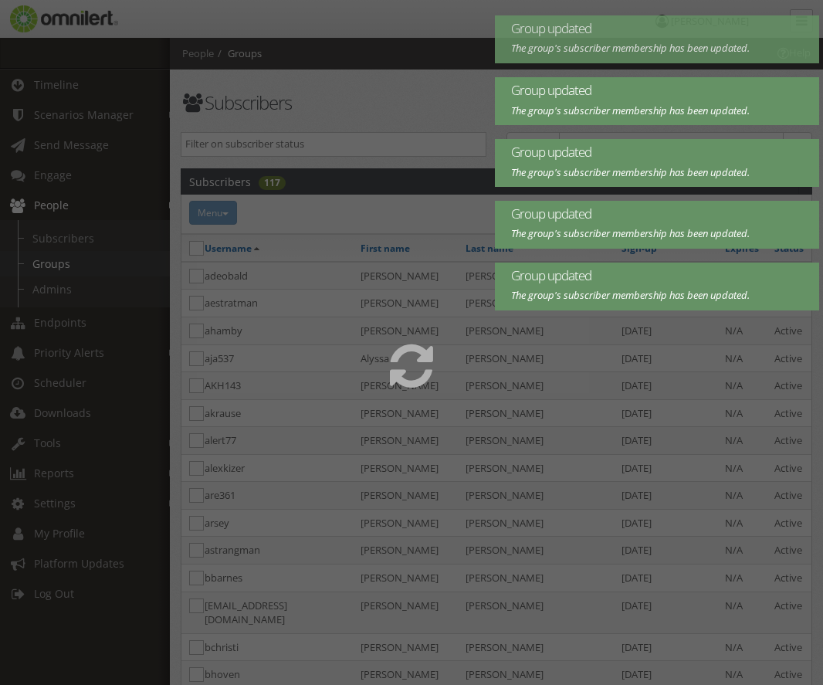
select select
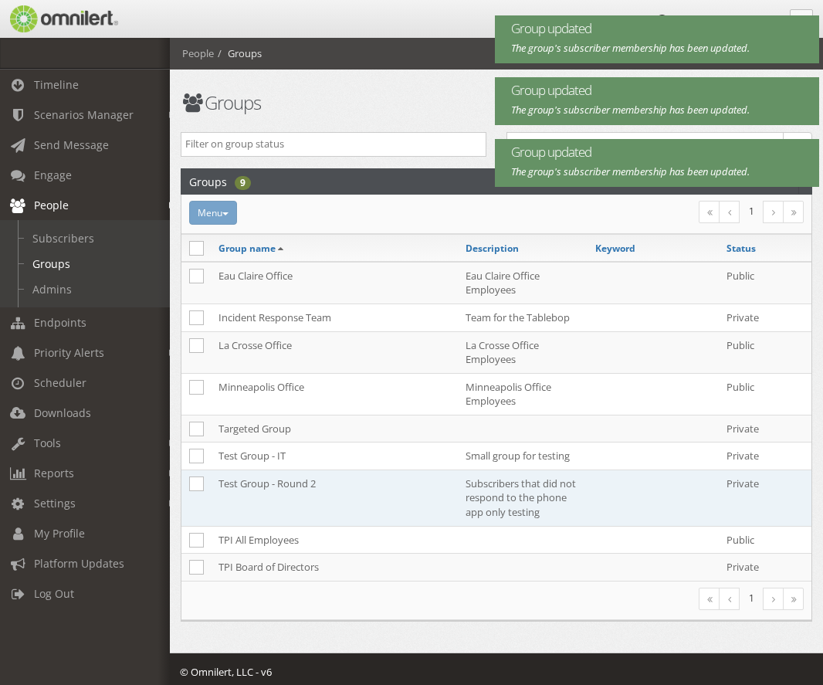
click at [272, 477] on td "Test Group - Round 2" at bounding box center [334, 497] width 247 height 56
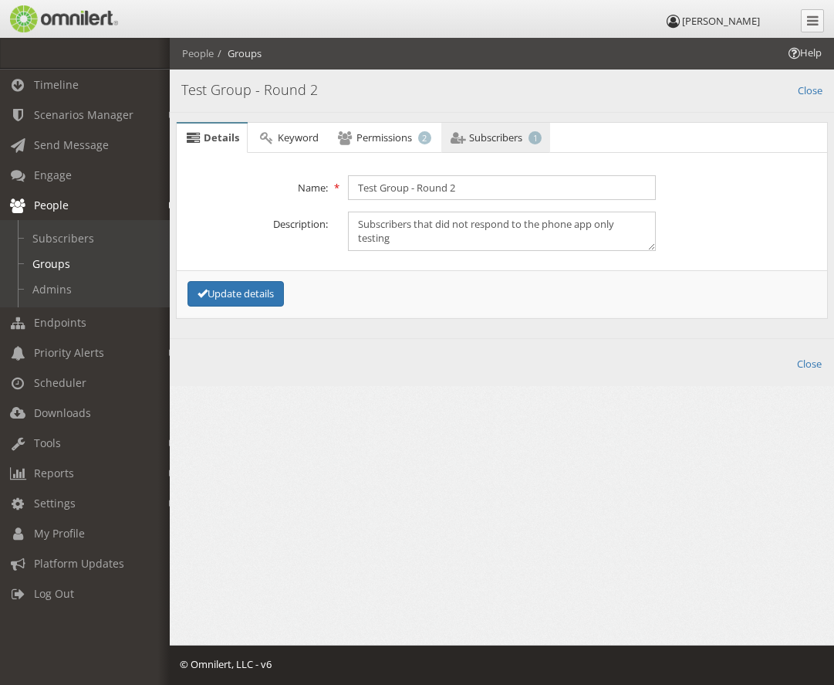
click at [513, 139] on span "Subscribers" at bounding box center [495, 137] width 53 height 14
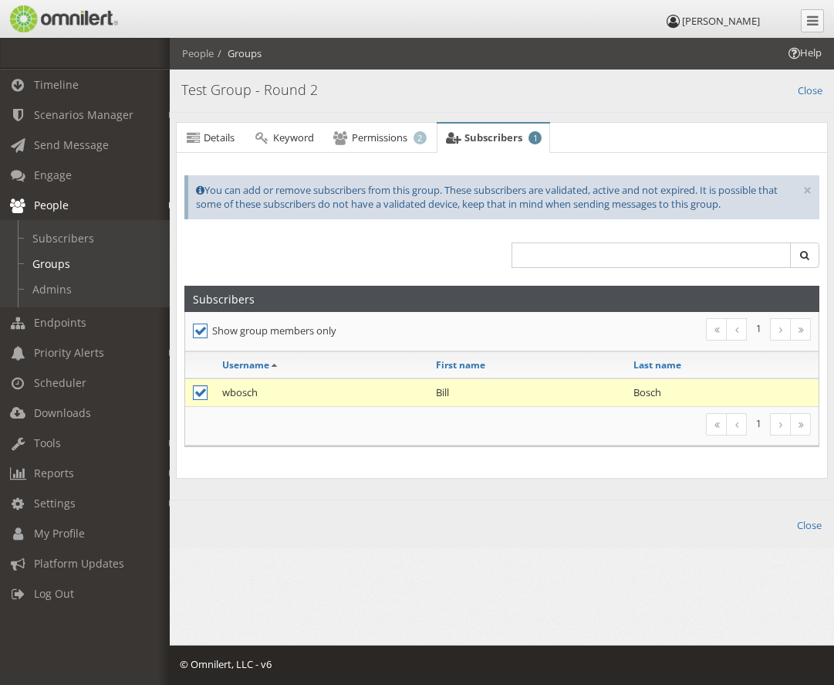
click at [197, 394] on icon at bounding box center [200, 392] width 15 height 15
checkbox input "false"
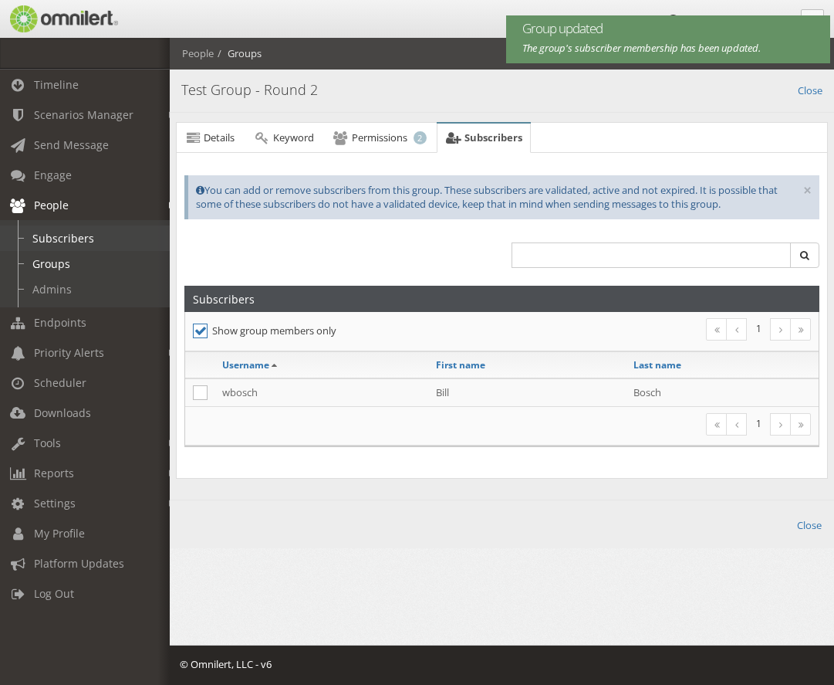
click at [104, 241] on link "Subscribers" at bounding box center [92, 237] width 184 height 25
select select
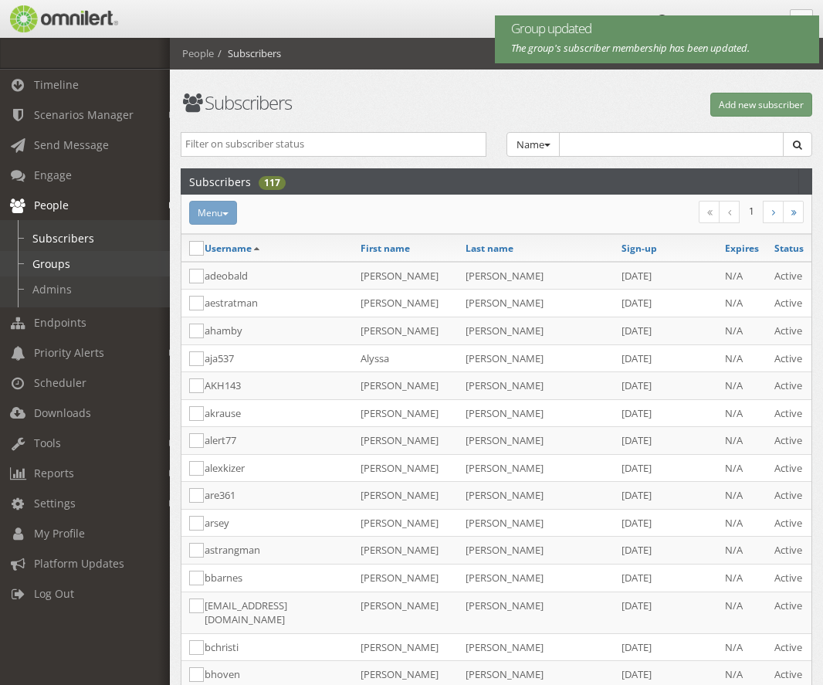
click at [87, 258] on link "Groups" at bounding box center [92, 263] width 184 height 25
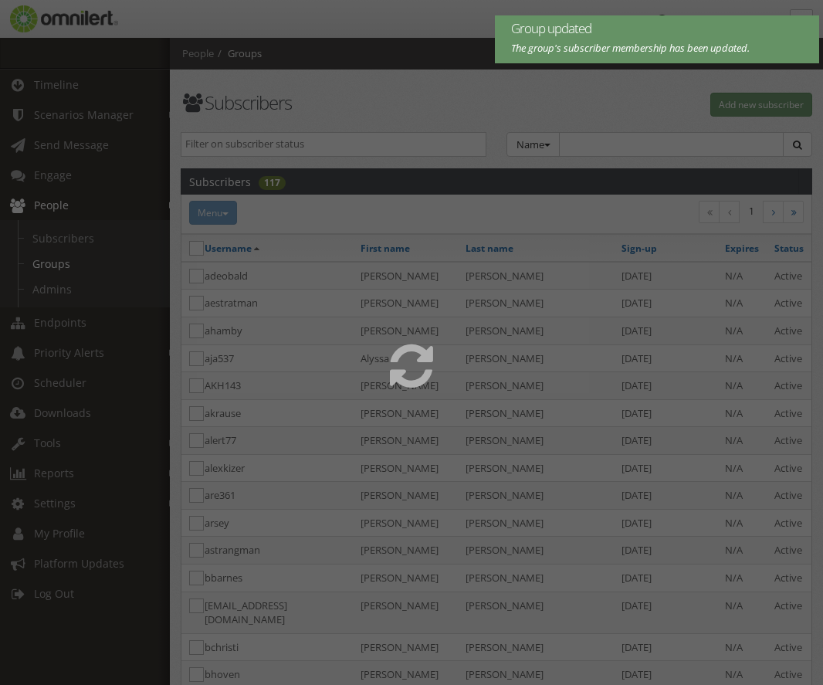
select select
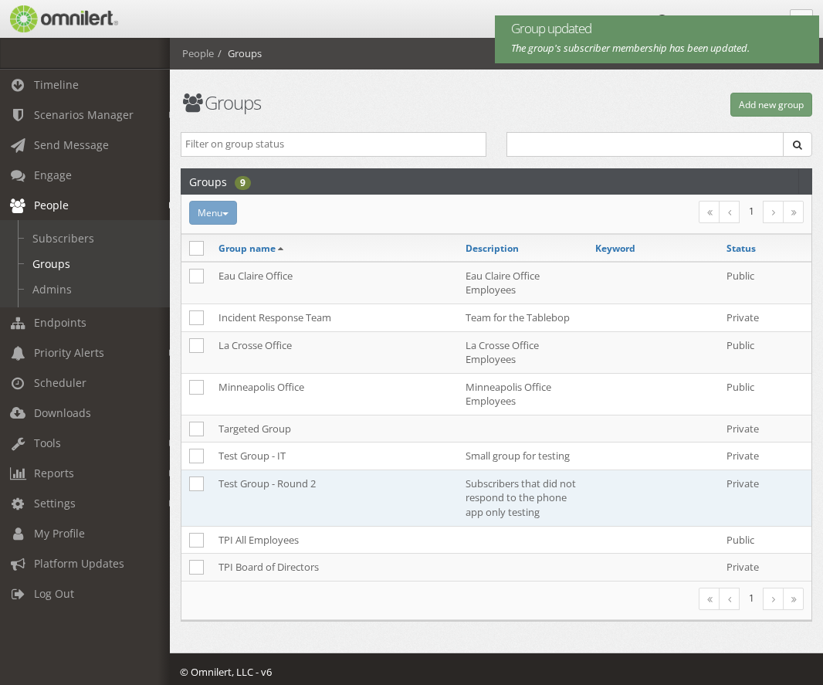
click at [283, 481] on td "Test Group - Round 2" at bounding box center [334, 497] width 247 height 56
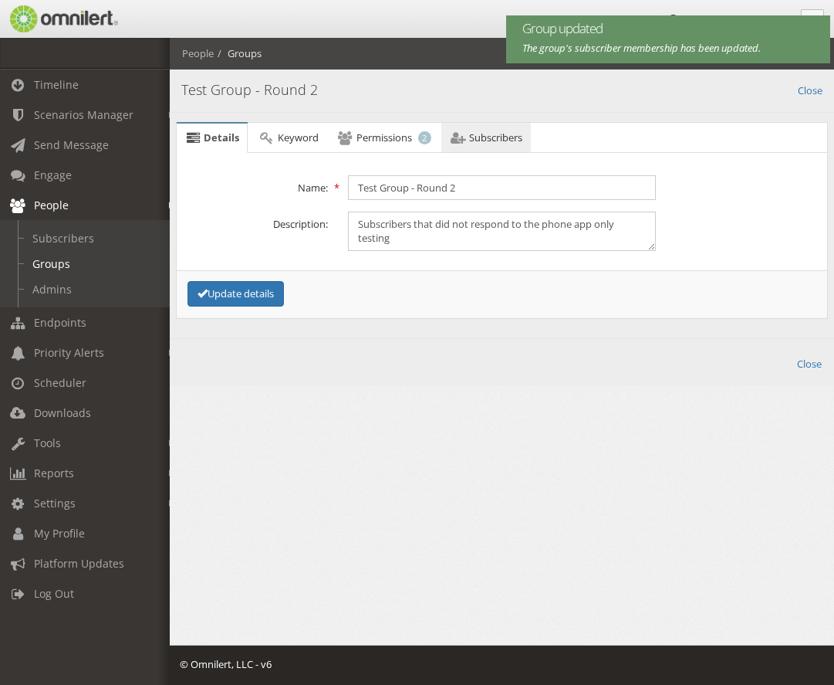
click at [479, 145] on link "Subscribers" at bounding box center [487, 138] width 90 height 31
